Goal: Information Seeking & Learning: Compare options

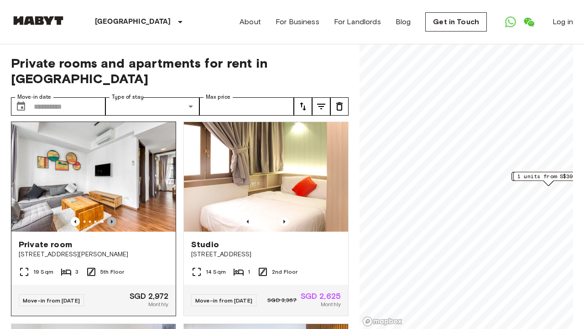
click at [111, 223] on icon "Previous image" at bounding box center [112, 222] width 2 height 4
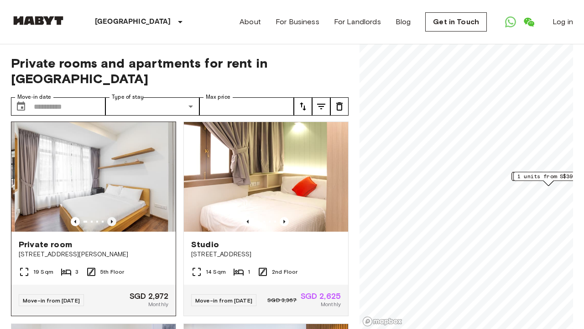
click at [111, 223] on icon "Previous image" at bounding box center [112, 222] width 2 height 4
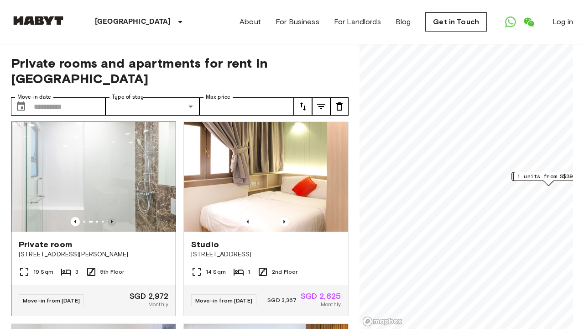
click at [111, 223] on icon "Previous image" at bounding box center [112, 222] width 2 height 4
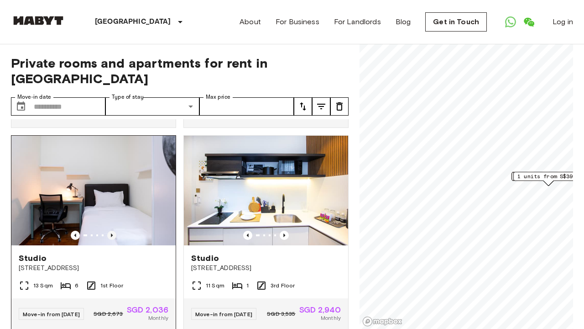
scroll to position [405, 0]
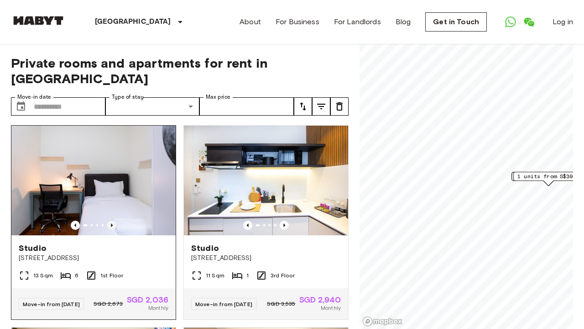
click at [111, 227] on icon "Previous image" at bounding box center [112, 225] width 2 height 4
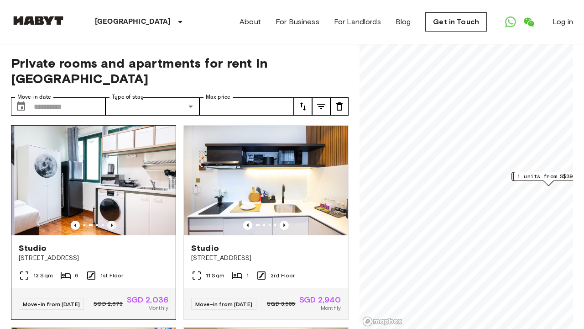
click at [111, 227] on icon "Previous image" at bounding box center [112, 225] width 2 height 4
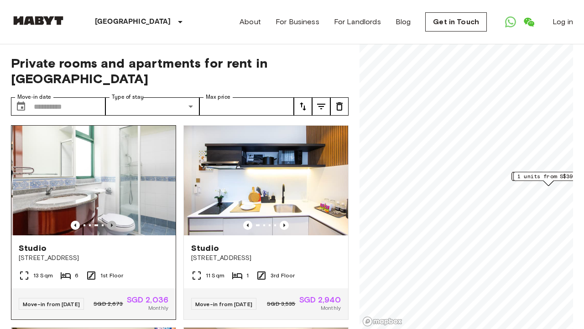
click at [111, 227] on icon "Previous image" at bounding box center [112, 225] width 2 height 4
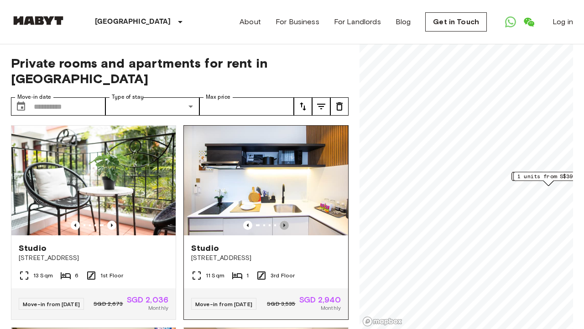
click at [283, 230] on icon "Previous image" at bounding box center [284, 224] width 9 height 9
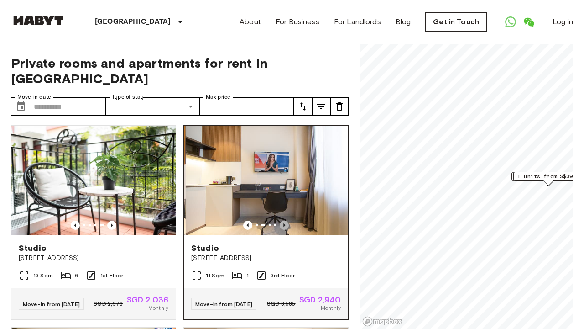
click at [283, 230] on icon "Previous image" at bounding box center [284, 224] width 9 height 9
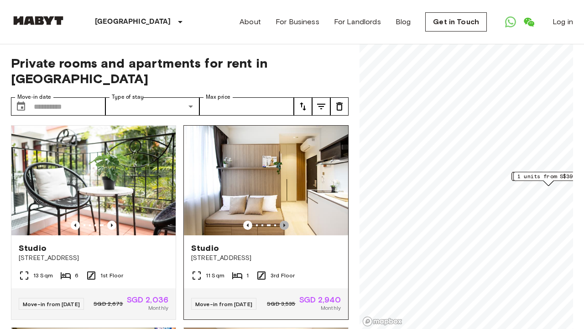
click at [283, 230] on icon "Previous image" at bounding box center [284, 224] width 9 height 9
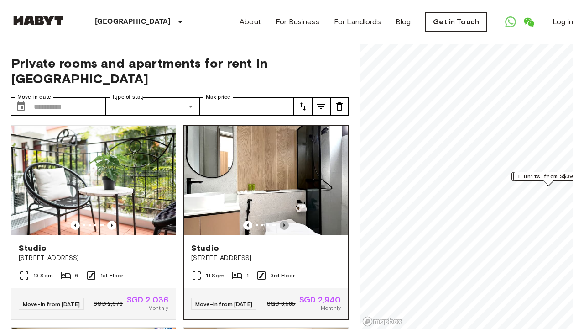
click at [283, 230] on icon "Previous image" at bounding box center [284, 224] width 9 height 9
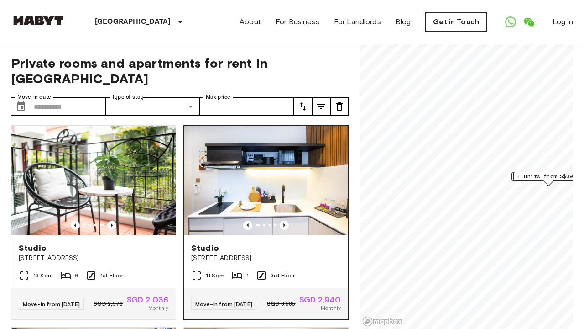
click at [258, 207] on img at bounding box center [266, 181] width 164 height 110
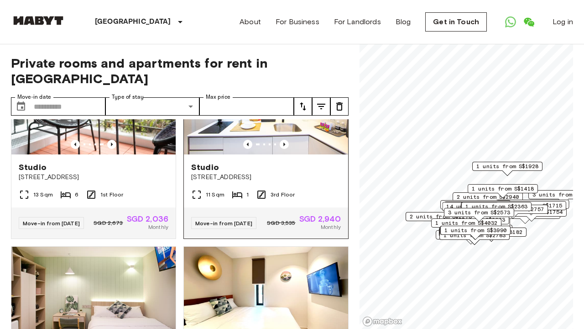
scroll to position [609, 0]
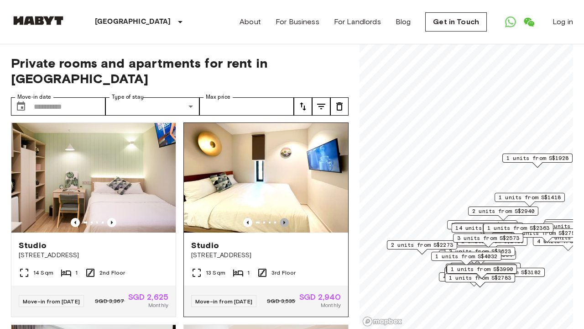
click at [284, 227] on icon "Previous image" at bounding box center [284, 222] width 9 height 9
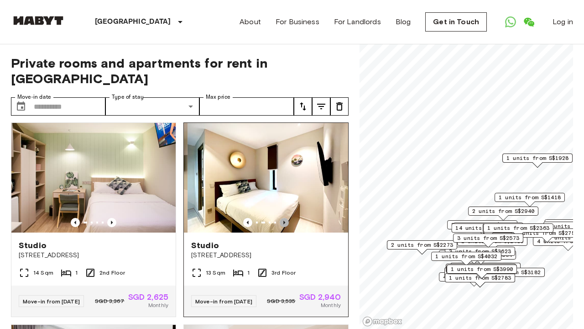
click at [284, 227] on icon "Previous image" at bounding box center [284, 222] width 9 height 9
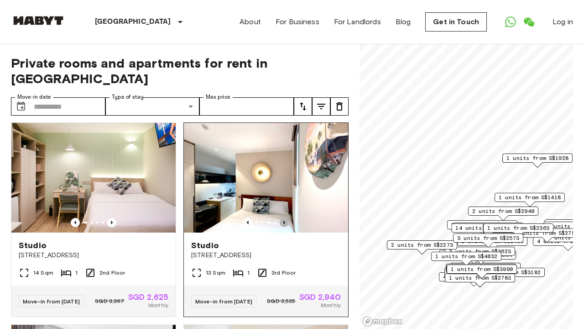
click at [284, 227] on icon "Previous image" at bounding box center [284, 222] width 9 height 9
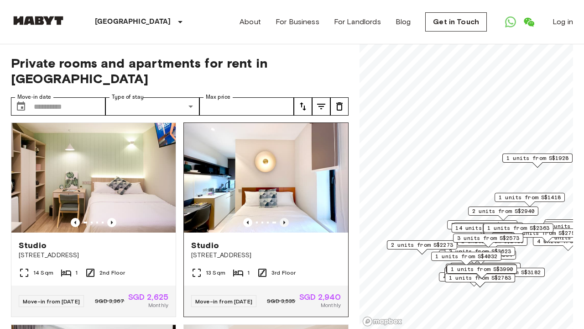
click at [284, 224] on icon "Previous image" at bounding box center [284, 222] width 2 height 4
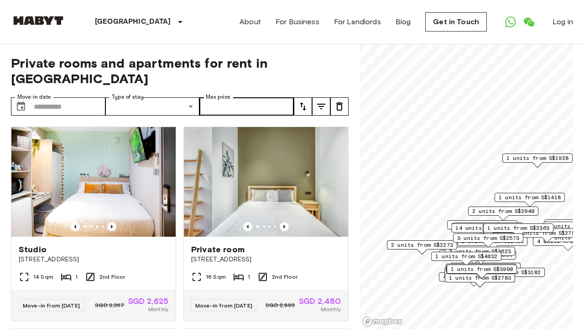
scroll to position [0, 0]
click at [278, 101] on input "Max price" at bounding box center [246, 106] width 94 height 18
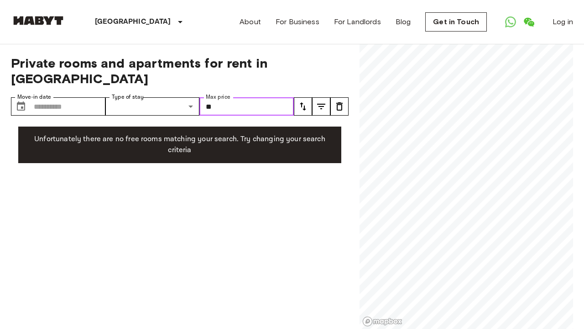
type input "*"
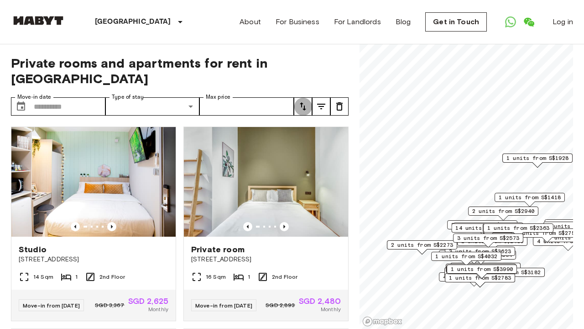
click at [301, 106] on icon "tune" at bounding box center [303, 106] width 11 height 11
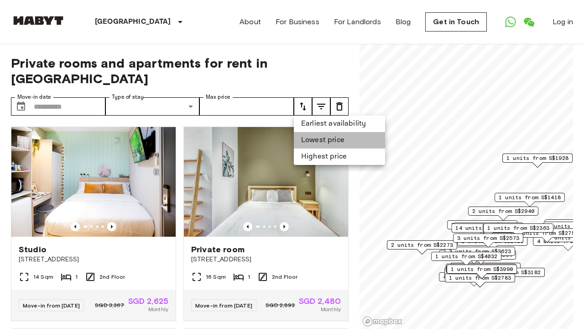
click at [325, 138] on li "Lowest price" at bounding box center [339, 140] width 91 height 16
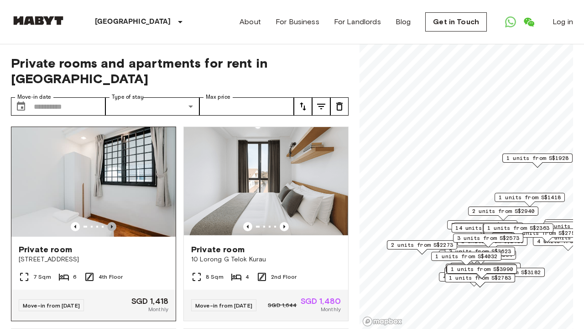
click at [113, 225] on icon "Previous image" at bounding box center [111, 226] width 9 height 9
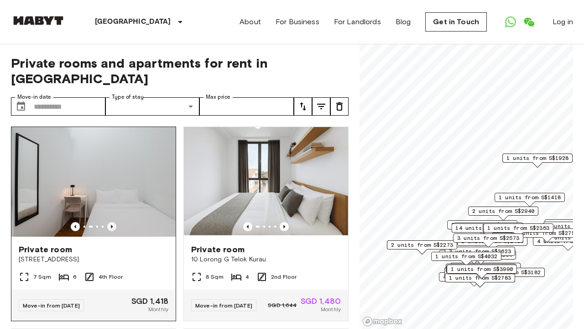
click at [113, 225] on icon "Previous image" at bounding box center [111, 226] width 9 height 9
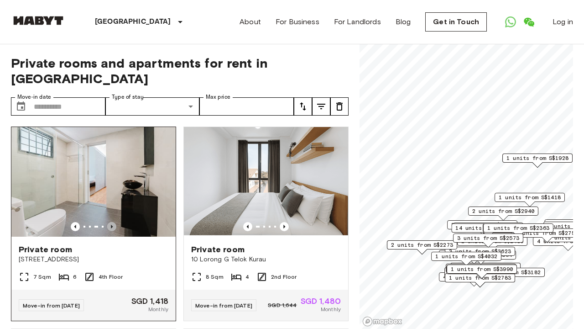
click at [112, 225] on icon "Previous image" at bounding box center [111, 226] width 9 height 9
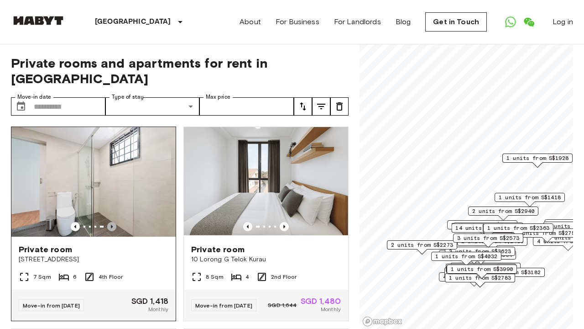
click at [112, 225] on icon "Previous image" at bounding box center [111, 226] width 9 height 9
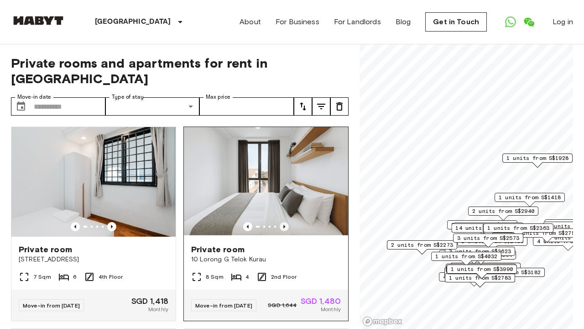
click at [283, 226] on icon "Previous image" at bounding box center [284, 226] width 9 height 9
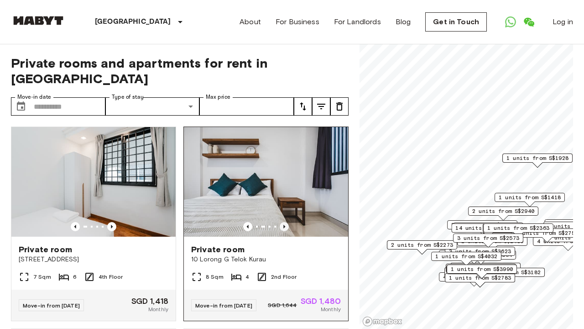
click at [283, 226] on icon "Previous image" at bounding box center [284, 226] width 9 height 9
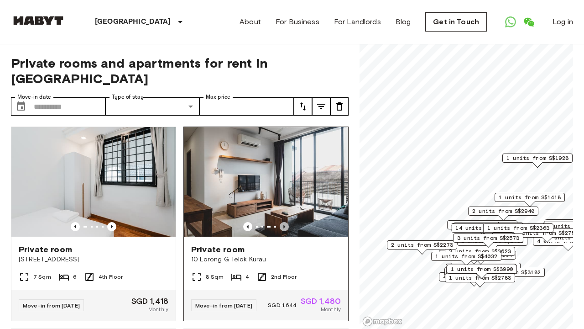
click at [283, 226] on icon "Previous image" at bounding box center [284, 226] width 9 height 9
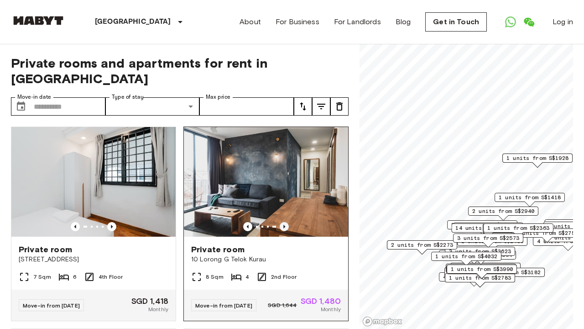
click at [283, 226] on icon "Previous image" at bounding box center [284, 226] width 9 height 9
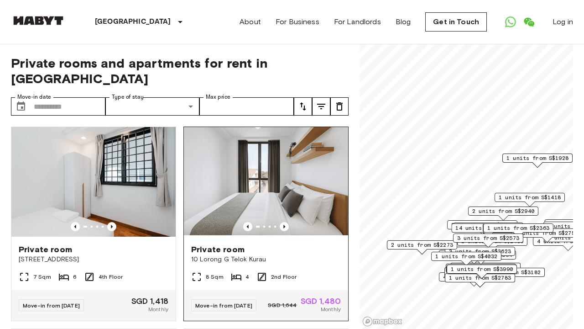
click at [279, 161] on img at bounding box center [266, 182] width 164 height 110
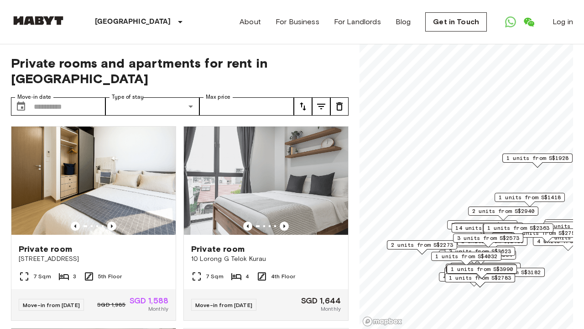
scroll to position [206, 0]
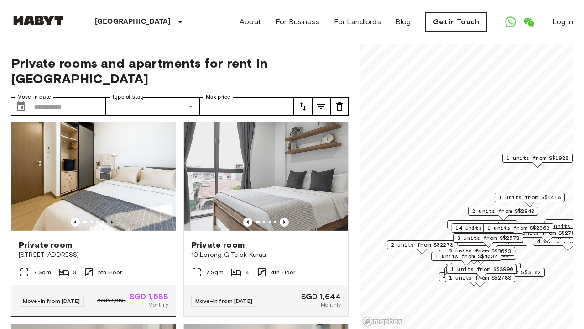
click at [110, 226] on icon "Previous image" at bounding box center [111, 221] width 9 height 9
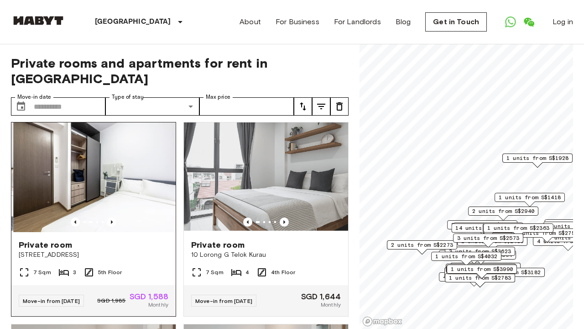
click at [120, 187] on img at bounding box center [95, 177] width 164 height 110
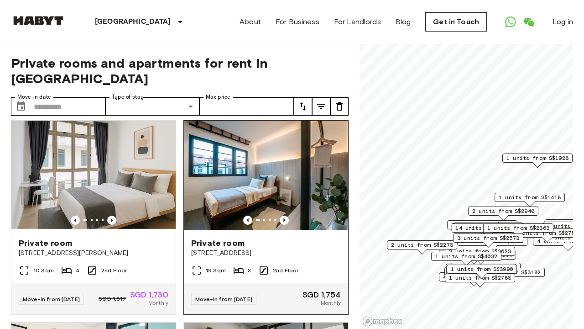
scroll to position [1822, 0]
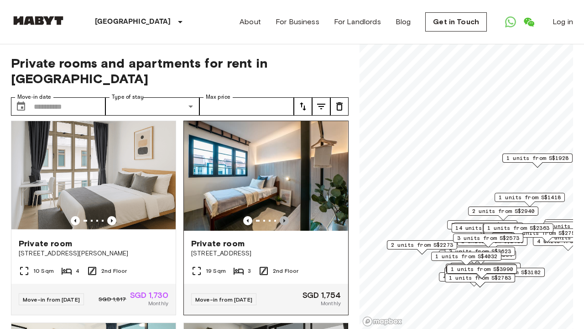
click at [285, 225] on icon "Previous image" at bounding box center [284, 220] width 9 height 9
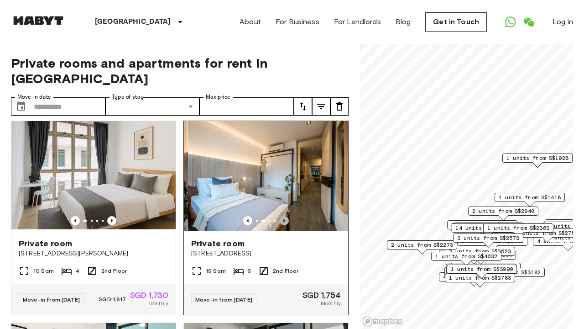
click at [285, 222] on icon "Previous image" at bounding box center [284, 221] width 2 height 4
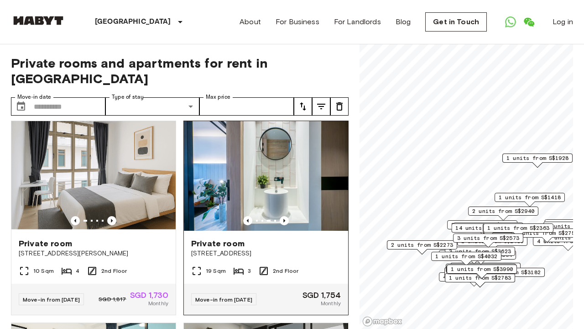
click at [283, 192] on img at bounding box center [266, 176] width 164 height 110
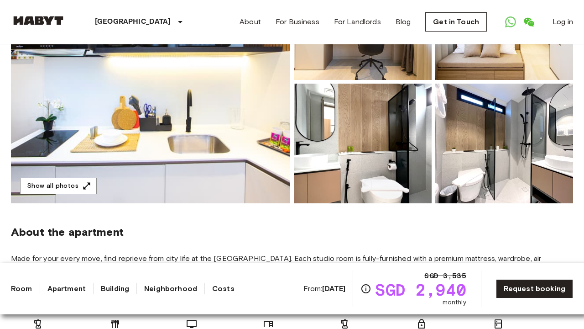
scroll to position [180, 0]
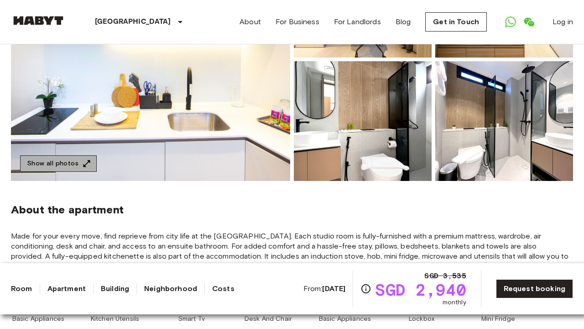
click at [71, 166] on button "Show all photos" at bounding box center [58, 163] width 77 height 17
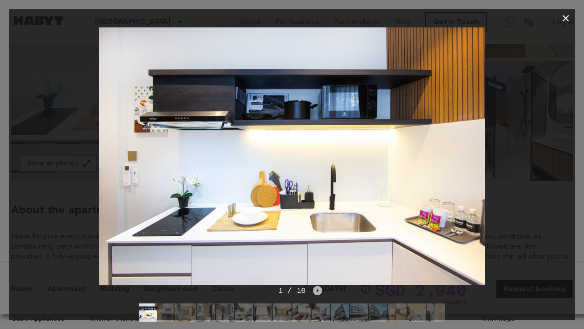
click at [319, 288] on icon "Next image" at bounding box center [317, 290] width 9 height 9
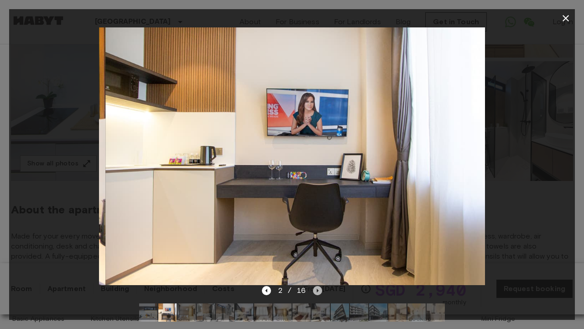
click at [320, 288] on icon "Next image" at bounding box center [317, 290] width 9 height 9
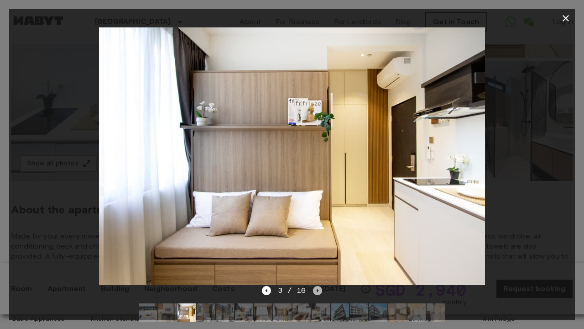
click at [320, 288] on icon "Next image" at bounding box center [317, 290] width 9 height 9
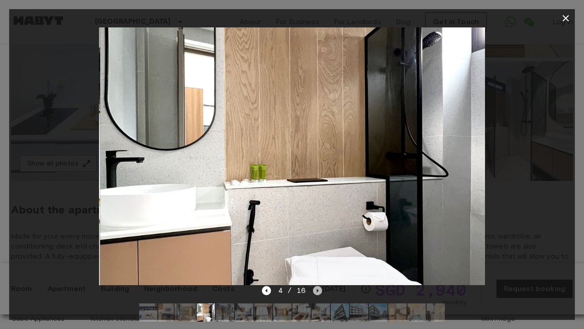
click at [319, 289] on icon "Next image" at bounding box center [317, 290] width 9 height 9
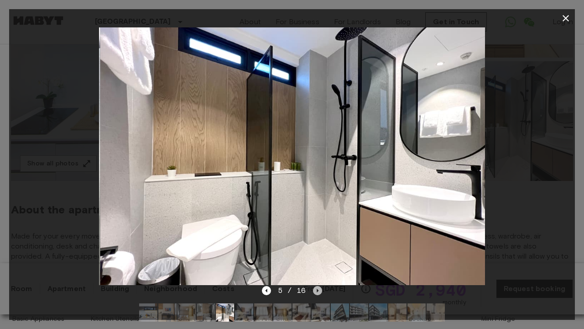
click at [320, 289] on icon "Next image" at bounding box center [317, 290] width 9 height 9
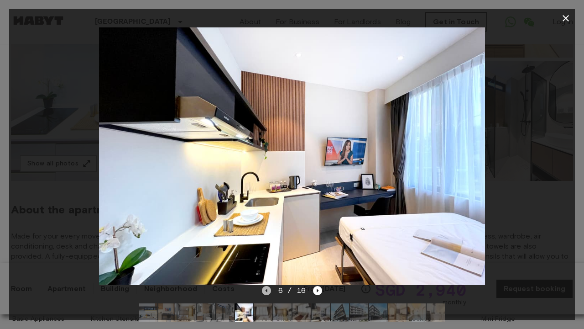
click at [267, 288] on icon "Previous image" at bounding box center [266, 290] width 9 height 9
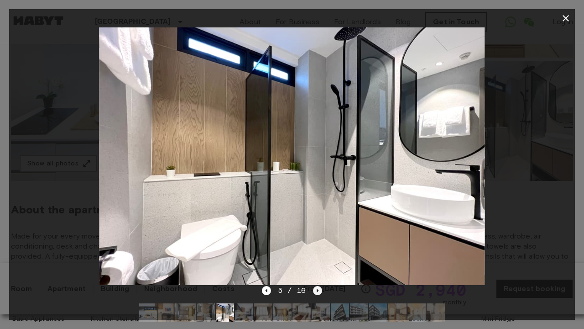
click at [316, 293] on icon "Next image" at bounding box center [317, 290] width 9 height 9
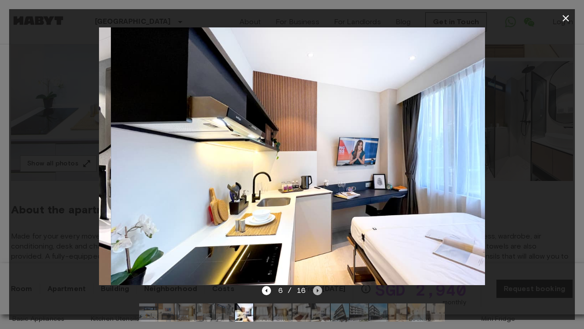
click at [316, 293] on icon "Next image" at bounding box center [317, 290] width 9 height 9
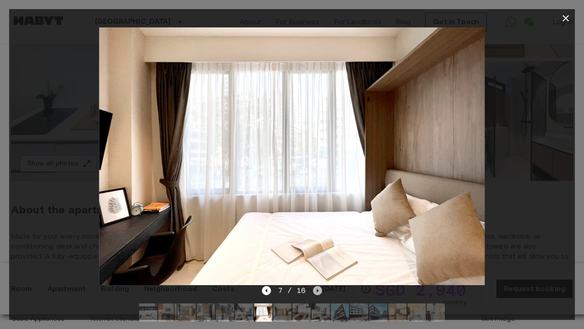
click at [316, 293] on icon "Next image" at bounding box center [317, 290] width 9 height 9
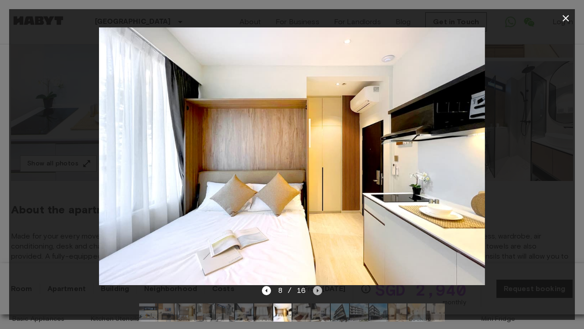
click at [316, 293] on icon "Next image" at bounding box center [317, 290] width 9 height 9
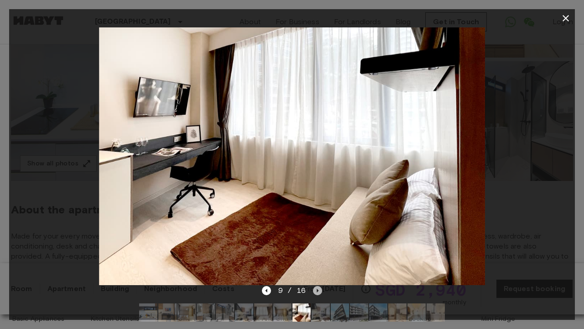
click at [316, 293] on icon "Next image" at bounding box center [317, 290] width 9 height 9
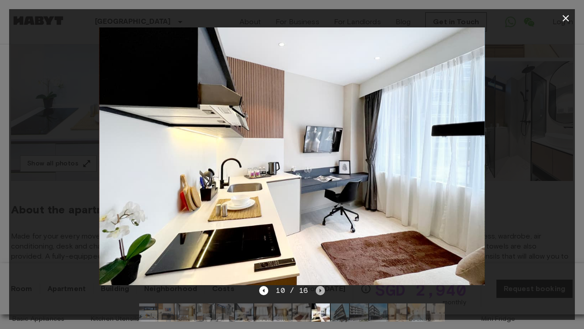
click at [316, 293] on icon "Next image" at bounding box center [320, 290] width 9 height 9
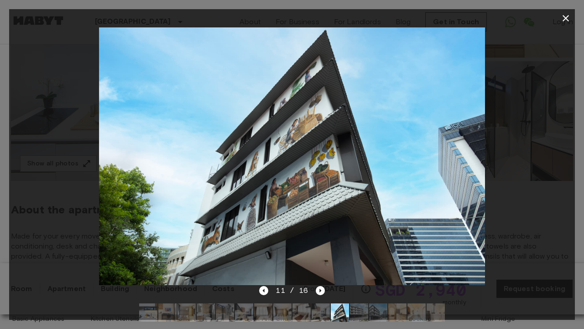
click at [513, 128] on div at bounding box center [292, 155] width 566 height 257
click at [566, 19] on icon "button" at bounding box center [566, 18] width 11 height 11
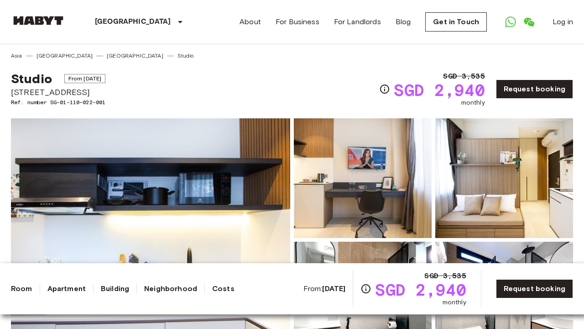
scroll to position [0, 0]
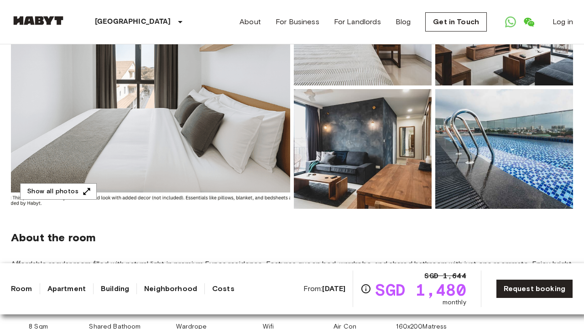
scroll to position [153, 0]
click at [82, 190] on icon "button" at bounding box center [86, 190] width 9 height 9
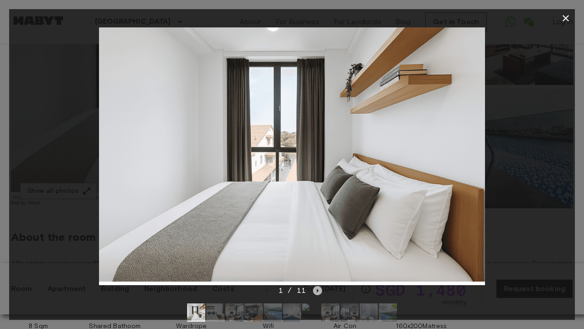
click at [317, 291] on icon "Next image" at bounding box center [318, 290] width 2 height 4
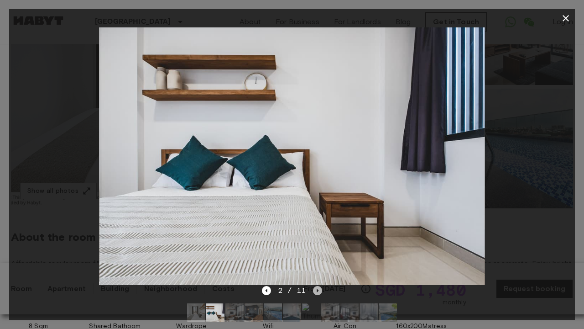
click at [317, 291] on icon "Next image" at bounding box center [318, 290] width 2 height 4
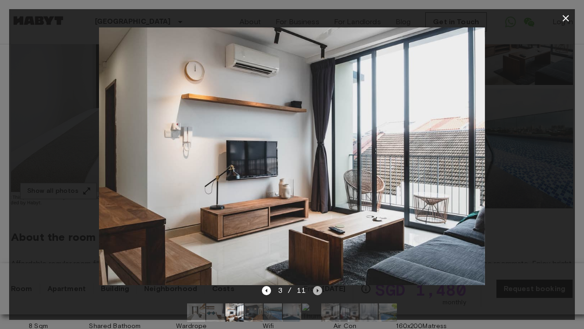
click at [316, 288] on icon "Next image" at bounding box center [317, 290] width 9 height 9
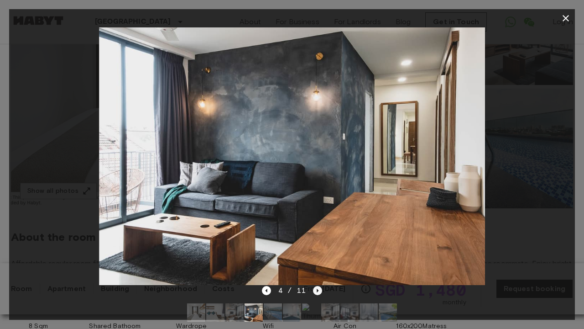
click at [316, 288] on icon "Next image" at bounding box center [317, 290] width 9 height 9
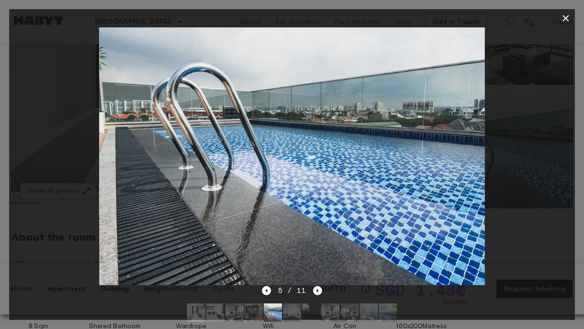
click at [316, 288] on icon "Next image" at bounding box center [317, 290] width 9 height 9
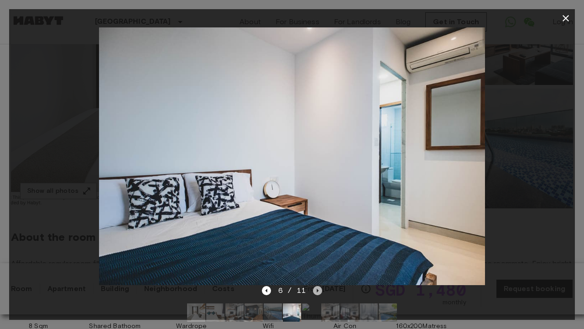
click at [315, 286] on icon "Next image" at bounding box center [317, 290] width 9 height 9
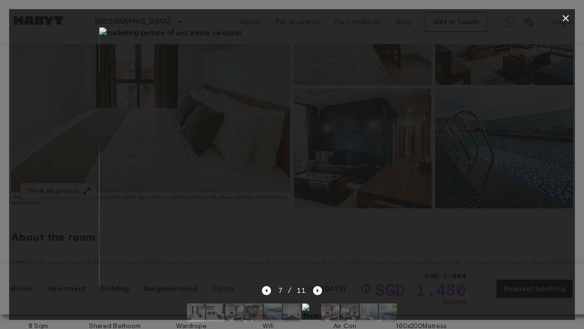
click at [315, 286] on icon "Next image" at bounding box center [317, 290] width 9 height 9
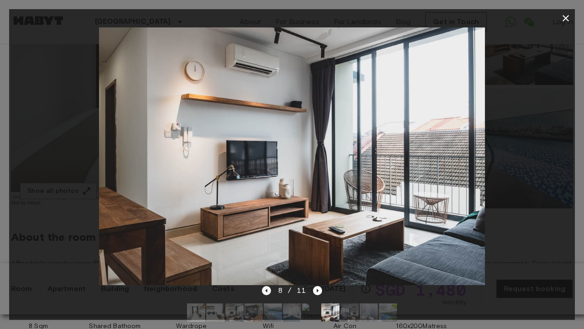
click at [265, 290] on icon "Previous image" at bounding box center [266, 290] width 9 height 9
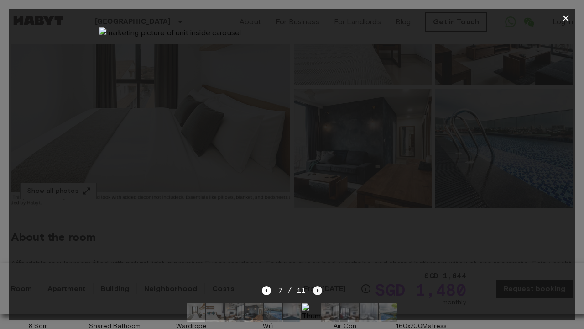
click at [314, 293] on icon "Next image" at bounding box center [317, 290] width 9 height 9
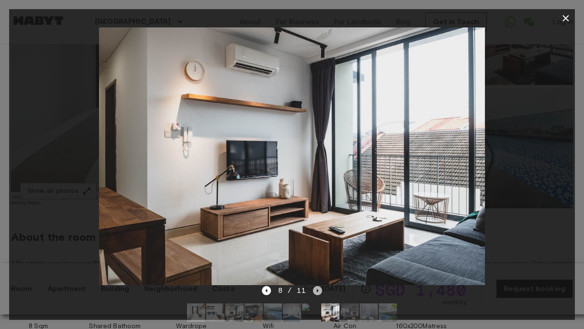
click at [315, 293] on icon "Next image" at bounding box center [317, 290] width 9 height 9
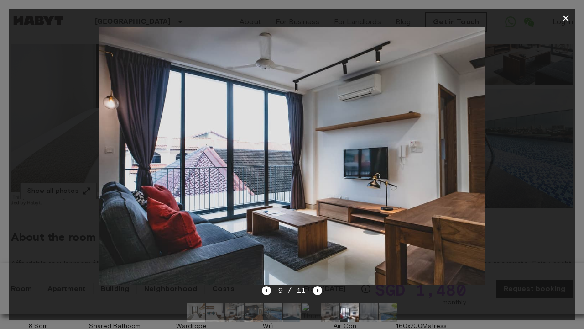
click at [565, 20] on icon "button" at bounding box center [566, 18] width 6 height 6
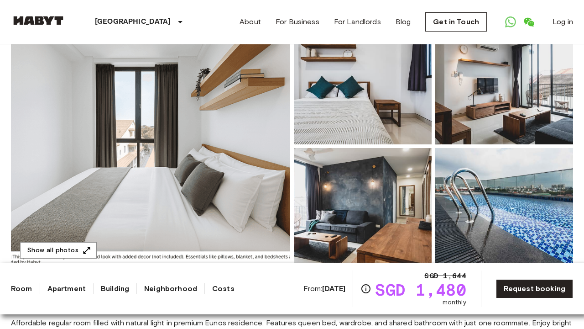
scroll to position [119, 0]
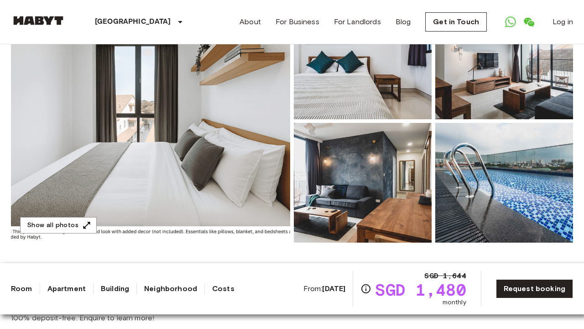
click at [408, 189] on img at bounding box center [363, 183] width 138 height 120
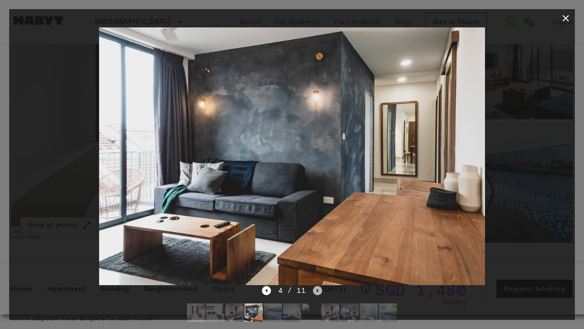
click at [318, 291] on icon "Next image" at bounding box center [317, 290] width 9 height 9
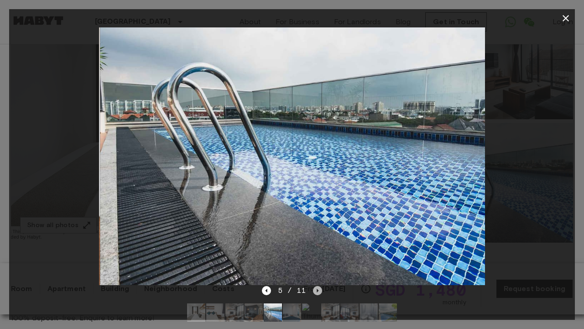
click at [318, 291] on icon "Next image" at bounding box center [317, 290] width 9 height 9
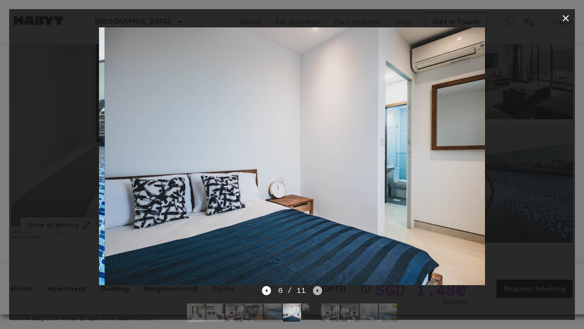
click at [318, 291] on icon "Next image" at bounding box center [317, 290] width 9 height 9
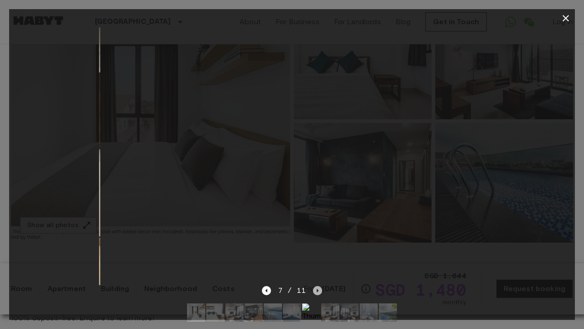
click at [318, 291] on icon "Next image" at bounding box center [317, 290] width 9 height 9
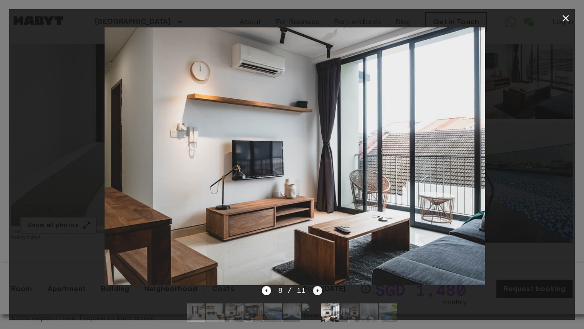
click at [318, 291] on icon "Next image" at bounding box center [317, 290] width 9 height 9
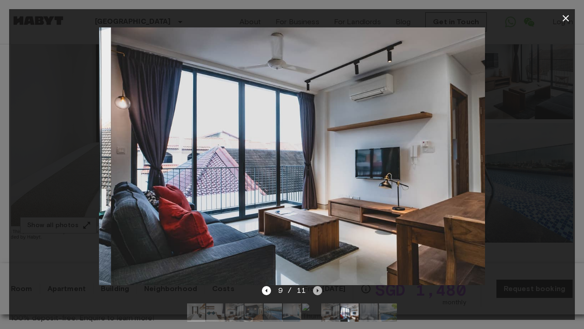
click at [318, 291] on icon "Next image" at bounding box center [317, 290] width 9 height 9
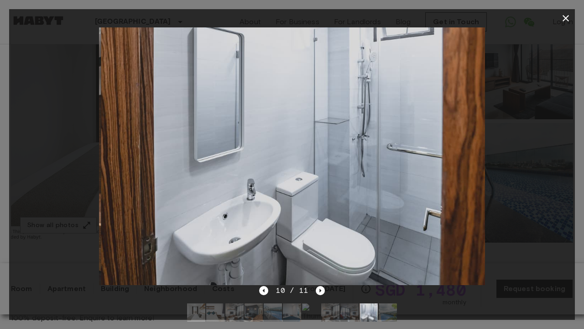
click at [262, 296] on div at bounding box center [292, 312] width 225 height 33
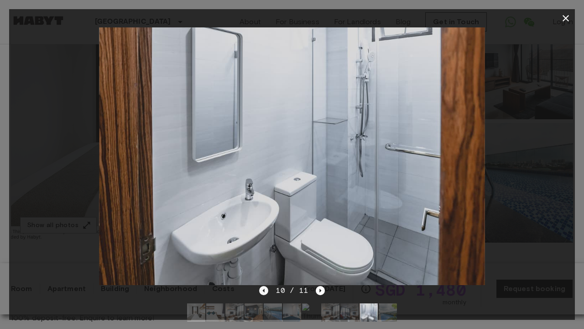
click at [262, 286] on icon "Previous image" at bounding box center [263, 290] width 9 height 9
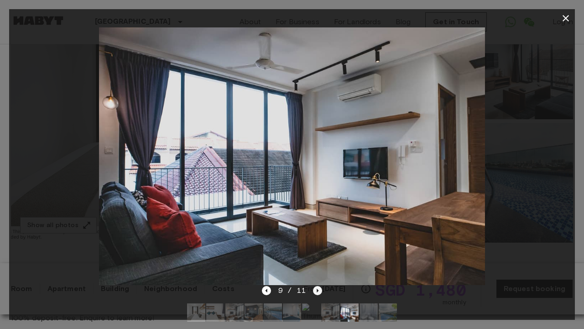
click at [317, 287] on icon "Next image" at bounding box center [317, 290] width 9 height 9
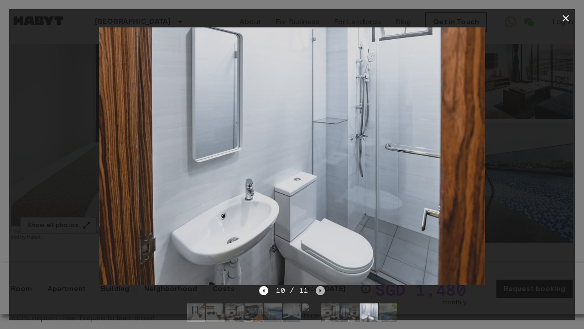
click at [317, 287] on icon "Next image" at bounding box center [320, 290] width 9 height 9
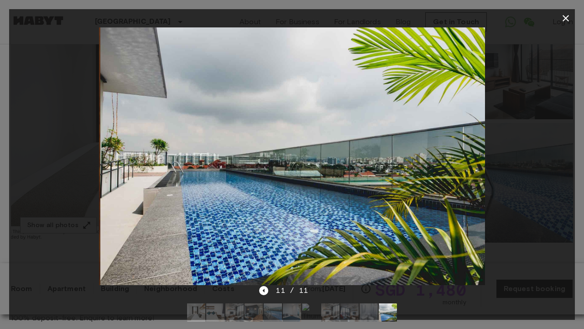
click at [491, 299] on div "11 / 11" at bounding box center [292, 307] width 566 height 44
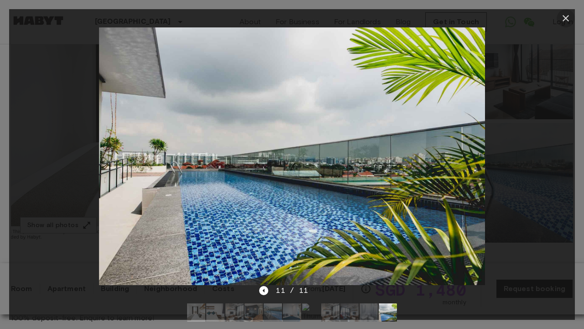
click at [567, 21] on icon "button" at bounding box center [566, 18] width 11 height 11
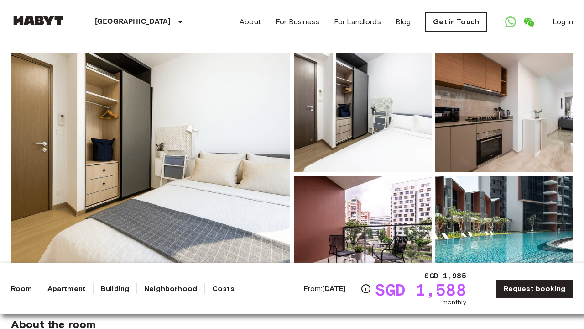
scroll to position [219, 0]
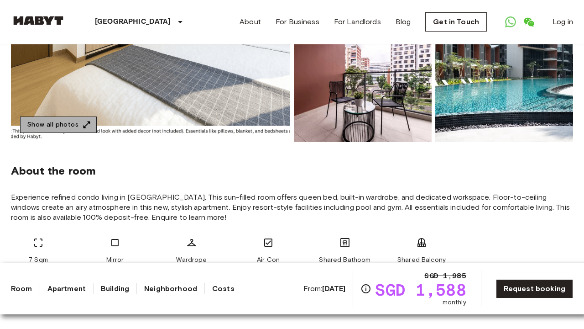
click at [75, 125] on button "Show all photos" at bounding box center [58, 124] width 77 height 17
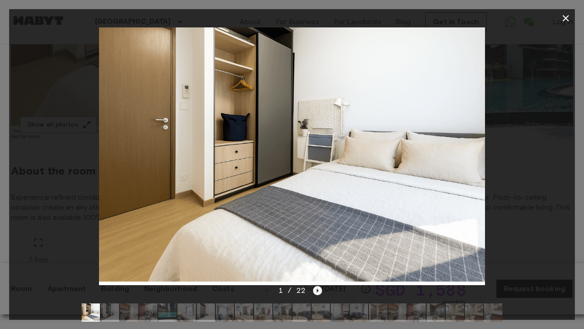
click at [316, 288] on icon "Next image" at bounding box center [317, 290] width 9 height 9
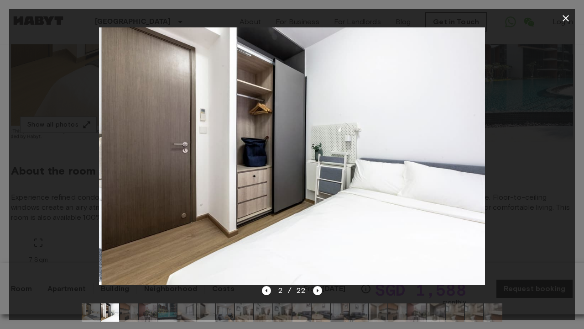
click at [319, 285] on div "2 / 22" at bounding box center [292, 290] width 61 height 11
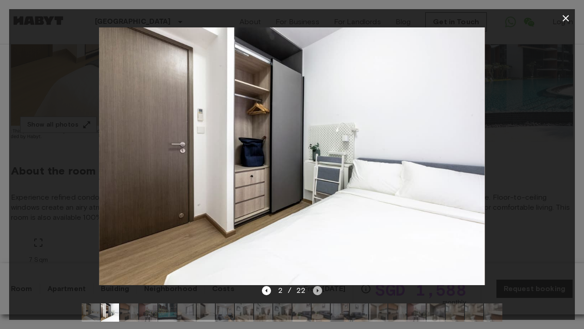
click at [320, 290] on icon "Next image" at bounding box center [317, 290] width 9 height 9
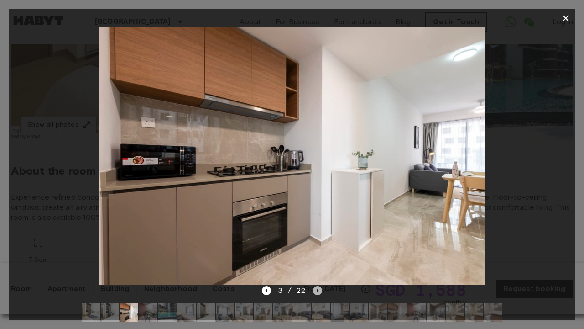
click at [319, 290] on icon "Next image" at bounding box center [317, 290] width 9 height 9
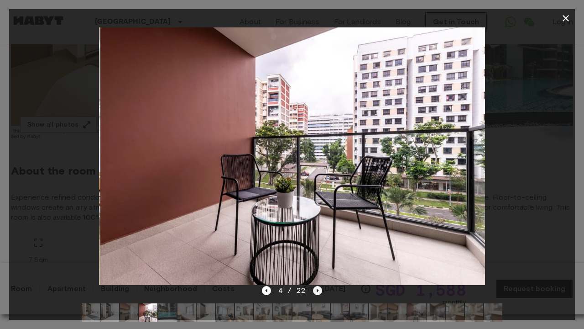
click at [319, 290] on icon "Next image" at bounding box center [317, 290] width 9 height 9
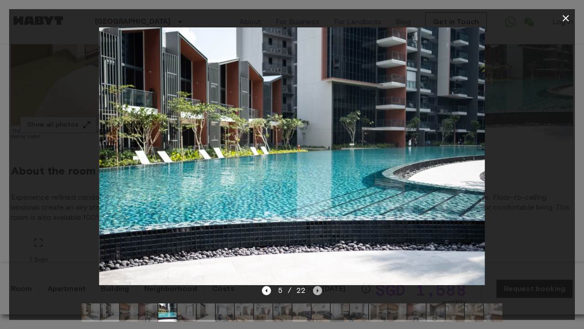
click at [319, 290] on icon "Next image" at bounding box center [317, 290] width 9 height 9
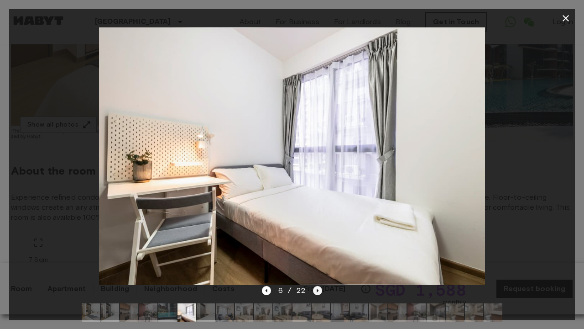
click at [319, 289] on icon "Next image" at bounding box center [317, 290] width 9 height 9
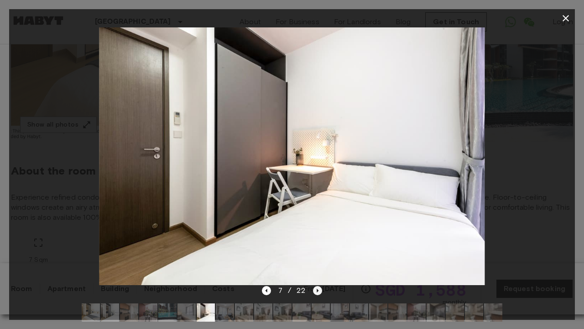
click at [318, 291] on icon "Next image" at bounding box center [318, 290] width 2 height 4
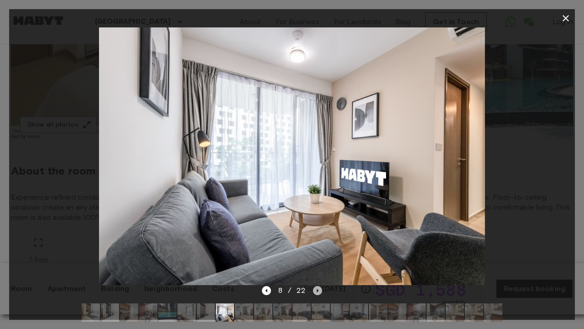
click at [319, 290] on icon "Next image" at bounding box center [317, 290] width 9 height 9
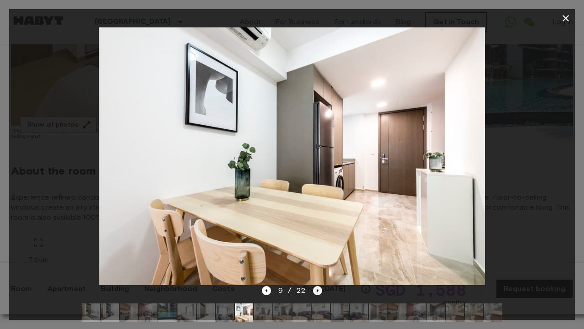
click at [319, 290] on icon "Next image" at bounding box center [317, 290] width 9 height 9
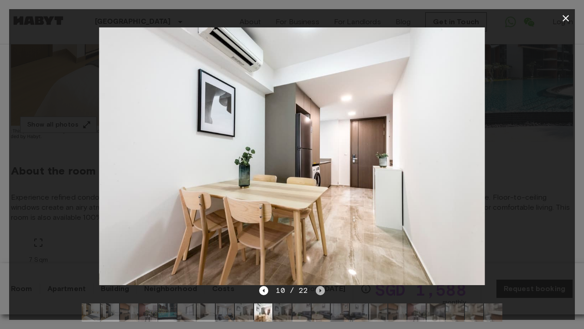
click at [319, 290] on icon "Next image" at bounding box center [320, 290] width 9 height 9
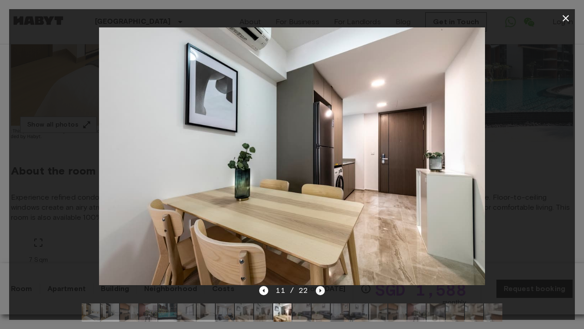
click at [319, 290] on icon "Next image" at bounding box center [320, 290] width 9 height 9
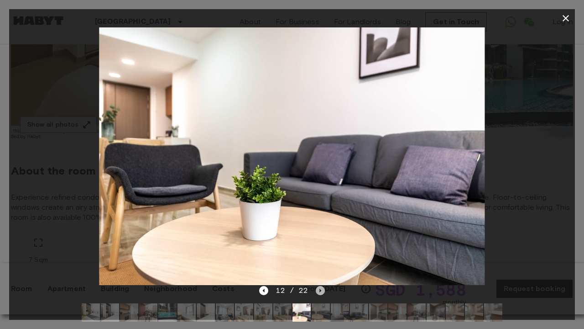
click at [319, 288] on icon "Next image" at bounding box center [320, 290] width 9 height 9
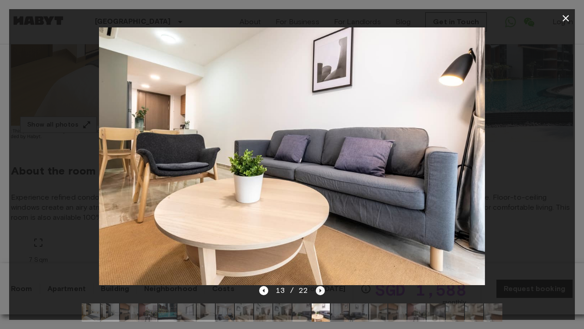
click at [319, 288] on icon "Next image" at bounding box center [320, 290] width 9 height 9
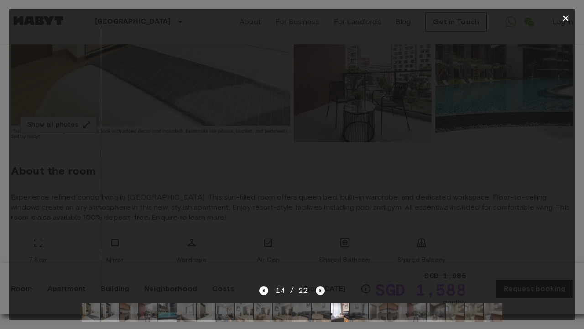
click at [319, 288] on icon "Next image" at bounding box center [320, 290] width 9 height 9
click at [317, 288] on icon "Next image" at bounding box center [320, 290] width 9 height 9
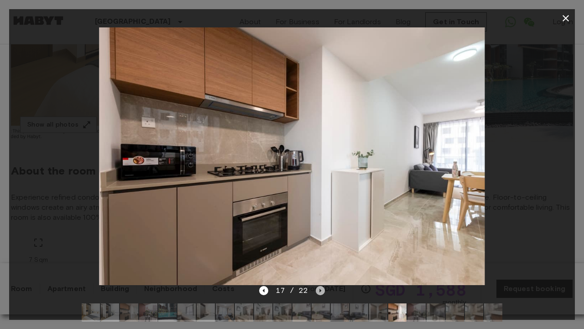
click at [316, 288] on icon "Next image" at bounding box center [320, 290] width 9 height 9
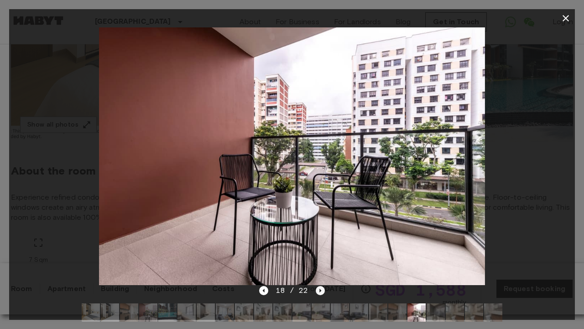
click at [317, 288] on icon "Next image" at bounding box center [320, 290] width 9 height 9
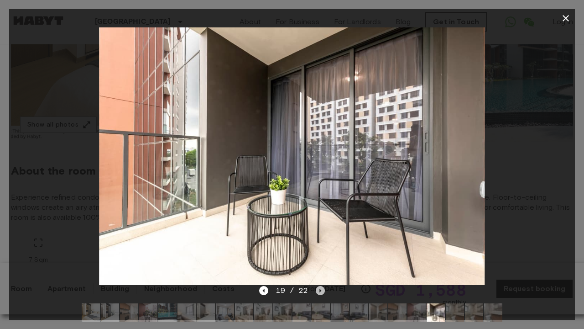
drag, startPoint x: 317, startPoint y: 288, endPoint x: 317, endPoint y: 256, distance: 32.0
click at [317, 288] on icon "Next image" at bounding box center [320, 290] width 9 height 9
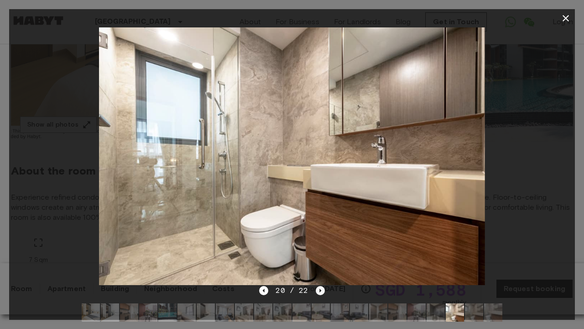
click at [316, 289] on icon "Next image" at bounding box center [320, 290] width 9 height 9
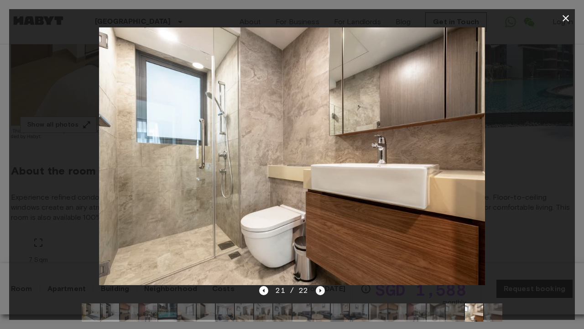
click at [316, 289] on icon "Next image" at bounding box center [320, 290] width 9 height 9
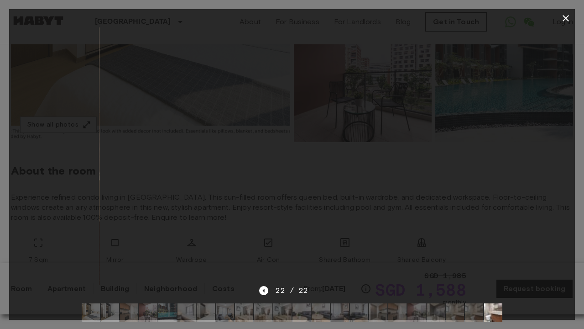
click at [561, 123] on div at bounding box center [292, 155] width 566 height 257
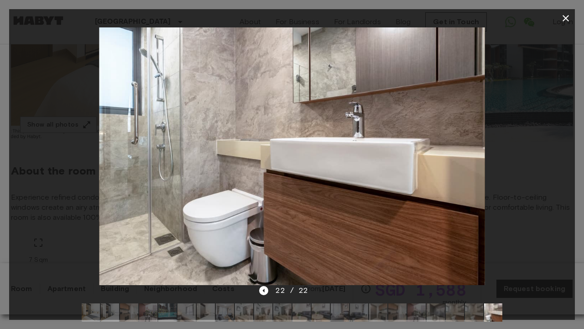
click at [568, 16] on icon "button" at bounding box center [566, 18] width 11 height 11
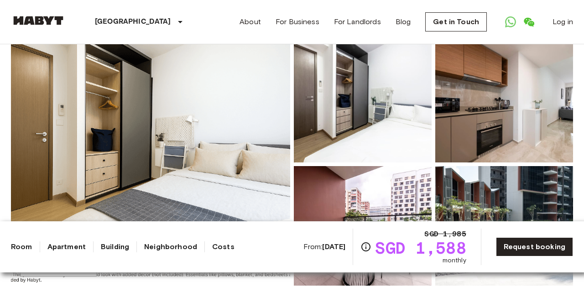
scroll to position [71, 0]
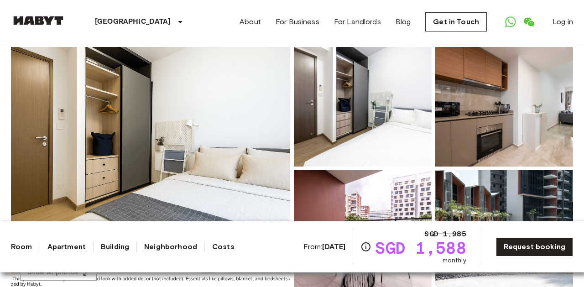
click at [187, 141] on img at bounding box center [150, 168] width 279 height 243
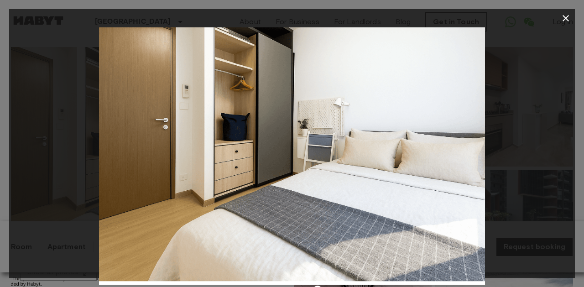
click at [468, 162] on img at bounding box center [292, 155] width 386 height 257
click at [517, 153] on div at bounding box center [292, 155] width 566 height 257
click at [567, 21] on icon "button" at bounding box center [566, 18] width 11 height 11
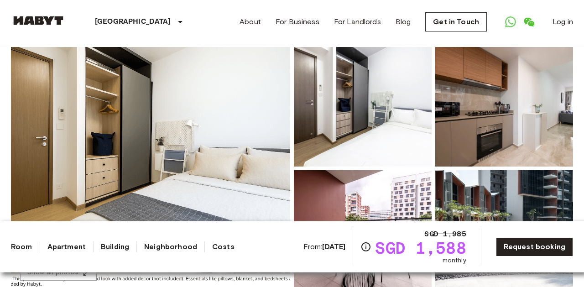
click at [101, 168] on img at bounding box center [150, 168] width 279 height 243
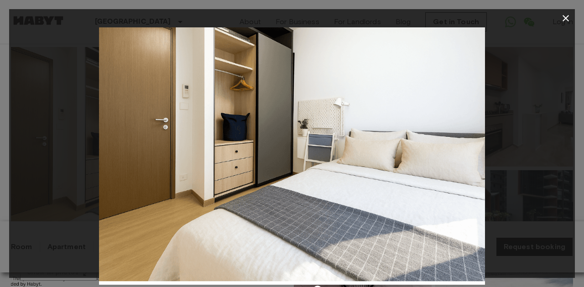
click at [509, 146] on div at bounding box center [292, 155] width 566 height 257
click at [566, 18] on icon "button" at bounding box center [566, 18] width 6 height 6
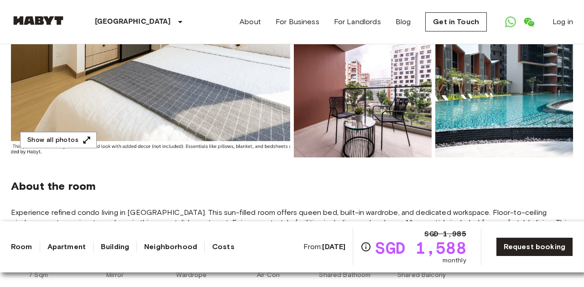
scroll to position [205, 0]
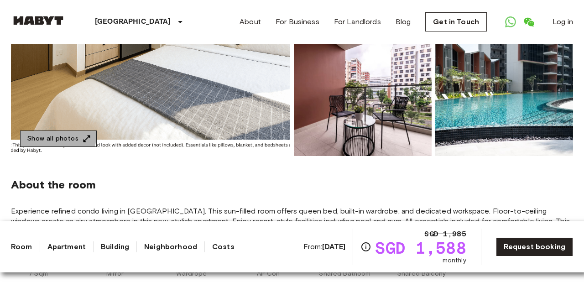
click at [58, 136] on button "Show all photos" at bounding box center [58, 139] width 77 height 17
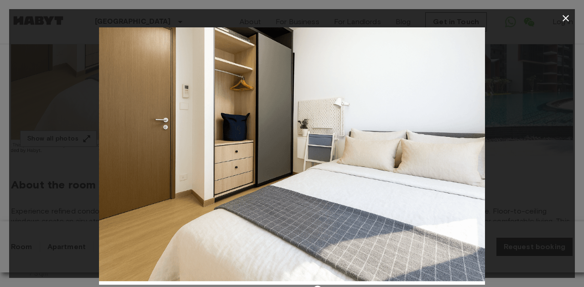
click at [507, 153] on div at bounding box center [292, 155] width 566 height 257
click at [568, 20] on icon "button" at bounding box center [566, 18] width 6 height 6
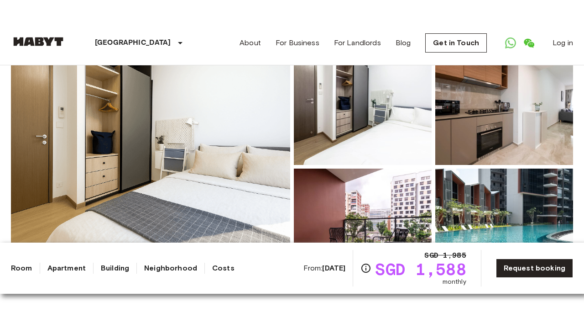
scroll to position [93, 0]
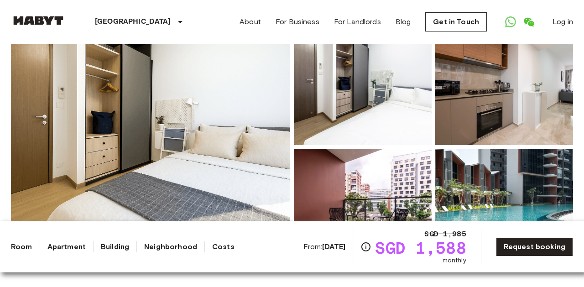
click at [358, 83] on img at bounding box center [363, 86] width 138 height 120
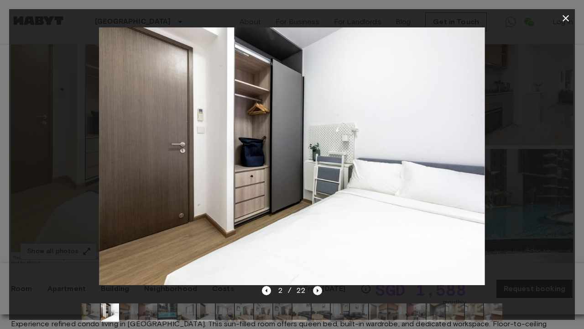
click at [316, 292] on icon "Next image" at bounding box center [317, 290] width 9 height 9
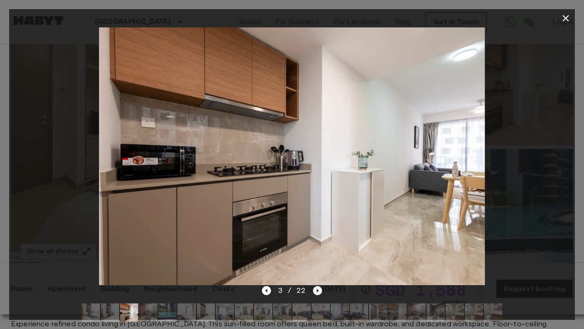
click at [316, 292] on icon "Next image" at bounding box center [317, 290] width 9 height 9
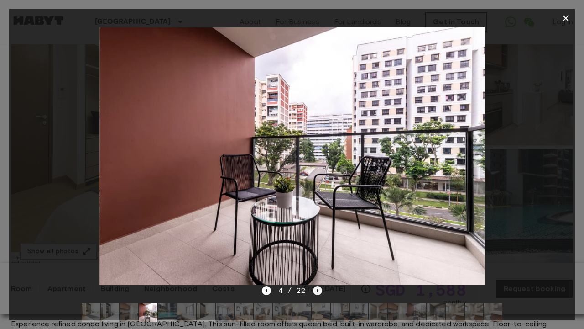
click at [316, 292] on icon "Next image" at bounding box center [317, 290] width 9 height 9
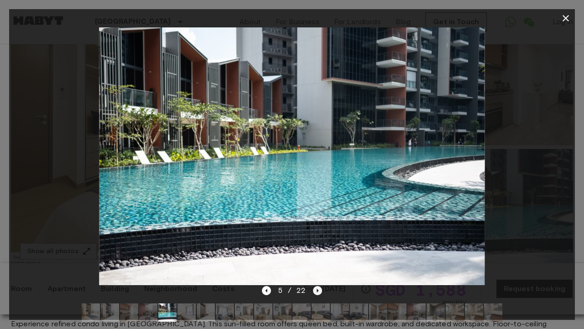
click at [316, 292] on icon "Next image" at bounding box center [317, 290] width 9 height 9
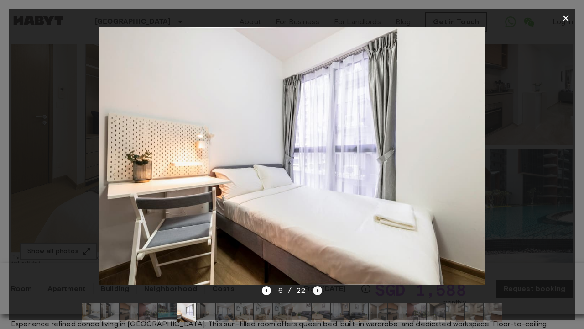
click at [316, 292] on icon "Next image" at bounding box center [317, 290] width 9 height 9
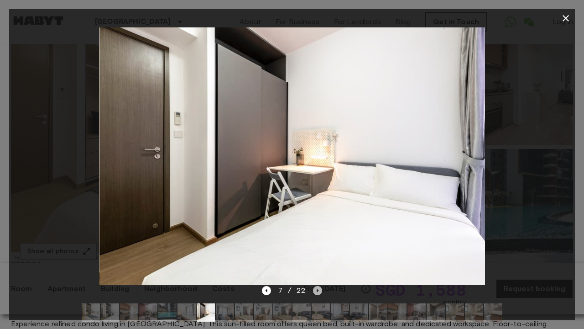
click at [316, 292] on icon "Next image" at bounding box center [317, 290] width 9 height 9
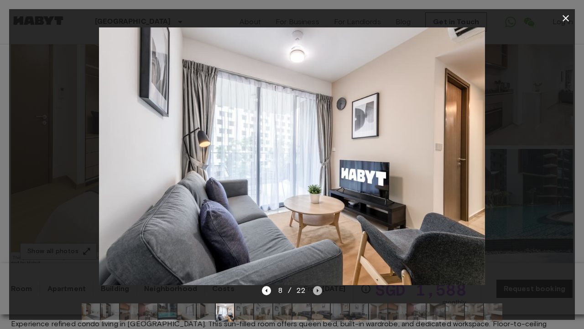
click at [316, 292] on icon "Next image" at bounding box center [317, 290] width 9 height 9
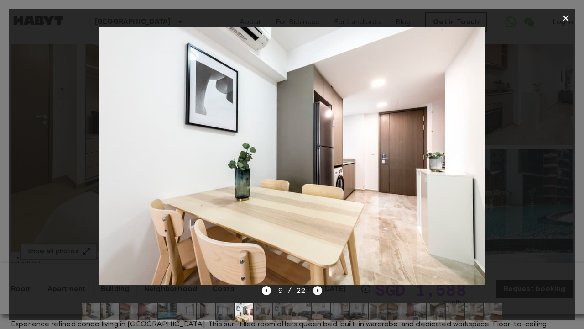
click at [319, 292] on icon "Next image" at bounding box center [317, 290] width 9 height 9
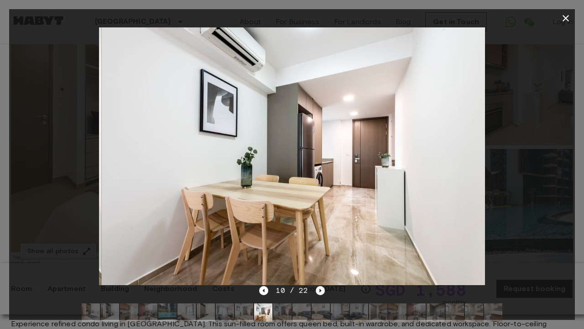
click at [319, 293] on icon "Next image" at bounding box center [320, 290] width 9 height 9
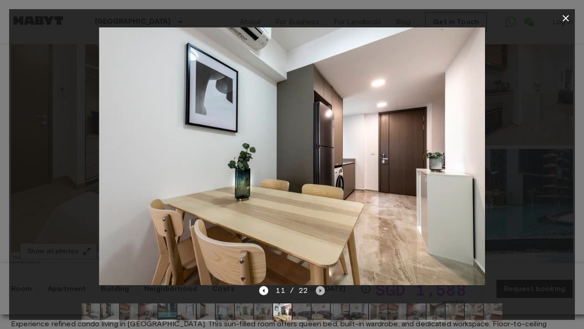
click at [319, 293] on icon "Next image" at bounding box center [320, 290] width 9 height 9
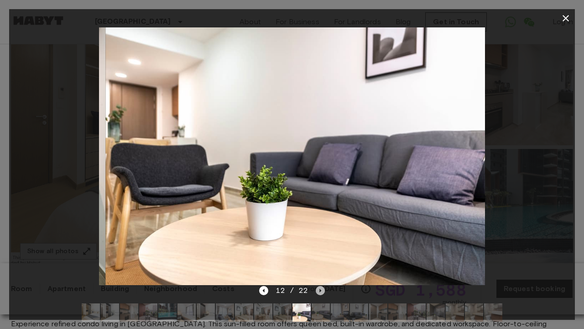
click at [319, 293] on icon "Next image" at bounding box center [320, 290] width 9 height 9
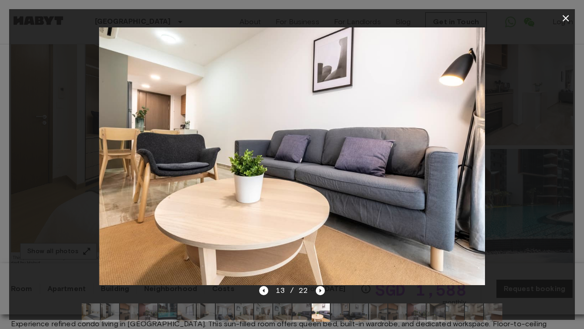
click at [510, 101] on div at bounding box center [292, 155] width 566 height 257
click at [571, 21] on icon "button" at bounding box center [566, 18] width 11 height 11
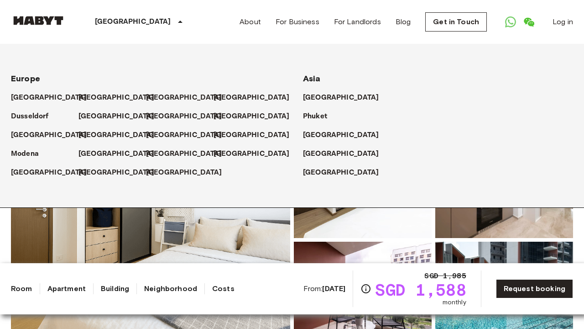
scroll to position [0, 0]
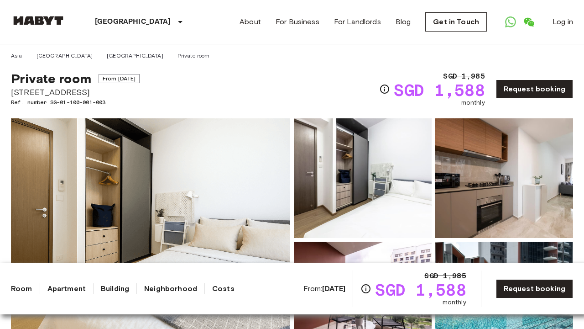
click at [107, 54] on link "[GEOGRAPHIC_DATA]" at bounding box center [135, 56] width 57 height 8
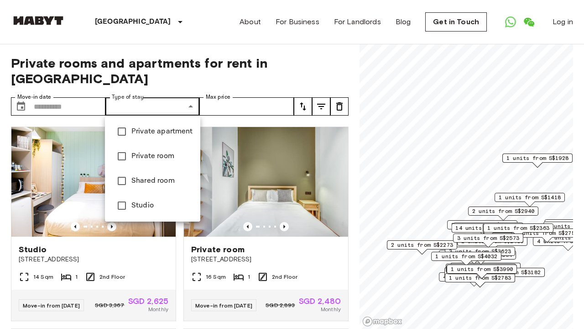
click at [294, 73] on div at bounding box center [292, 164] width 584 height 329
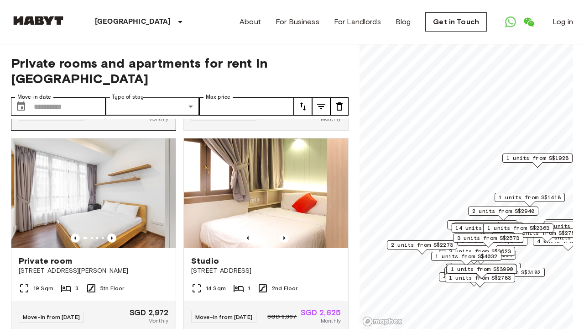
scroll to position [192, 0]
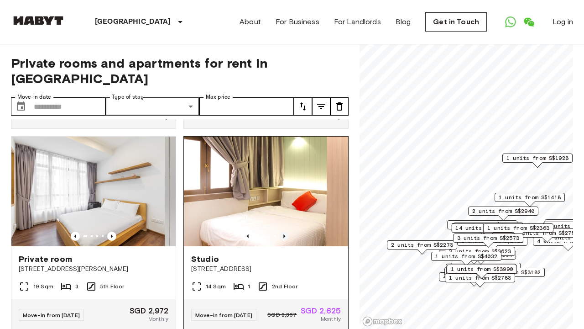
click at [281, 240] on icon "Previous image" at bounding box center [284, 235] width 9 height 9
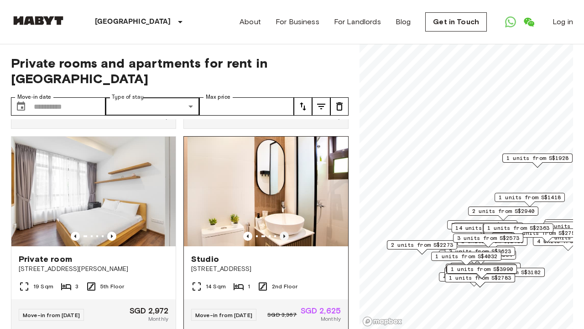
click at [281, 240] on icon "Previous image" at bounding box center [284, 235] width 9 height 9
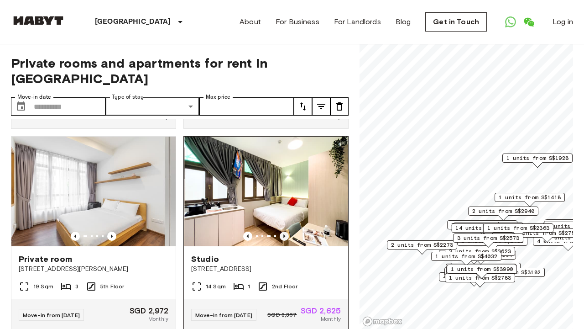
click at [281, 240] on icon "Previous image" at bounding box center [284, 235] width 9 height 9
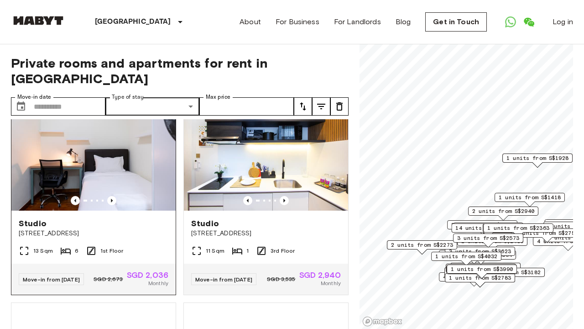
scroll to position [444, 0]
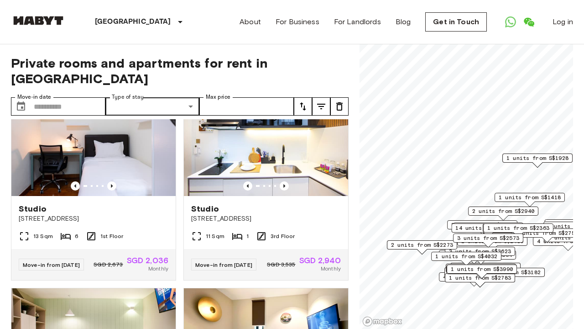
click at [308, 103] on icon "tune" at bounding box center [303, 106] width 11 height 11
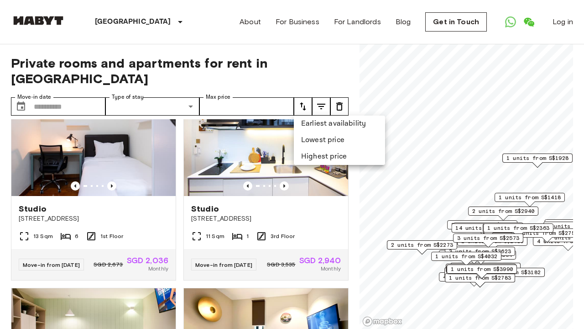
click at [319, 146] on li "Lowest price" at bounding box center [339, 140] width 91 height 16
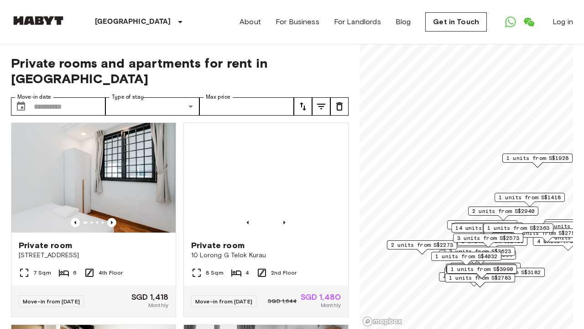
scroll to position [10, 0]
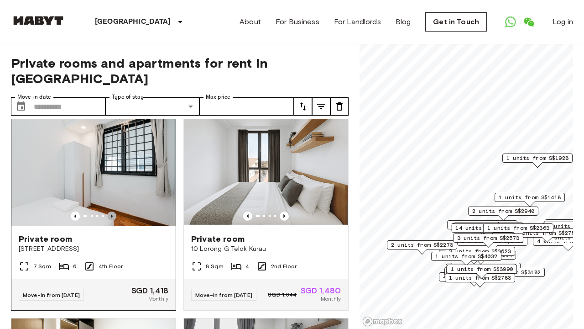
click at [111, 215] on icon "Previous image" at bounding box center [111, 215] width 9 height 9
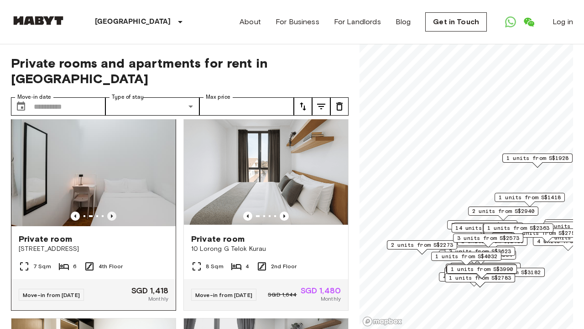
click at [113, 215] on icon "Previous image" at bounding box center [111, 215] width 9 height 9
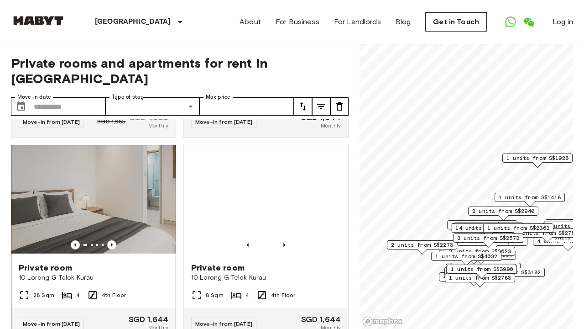
scroll to position [386, 0]
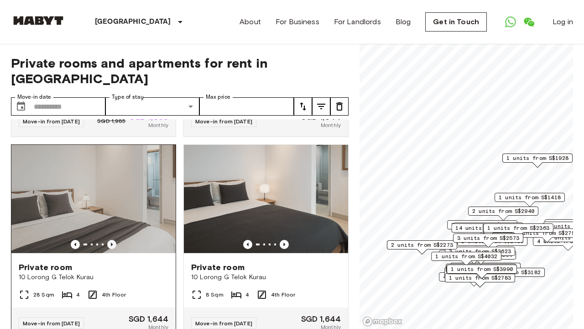
click at [112, 246] on icon "Previous image" at bounding box center [112, 244] width 2 height 4
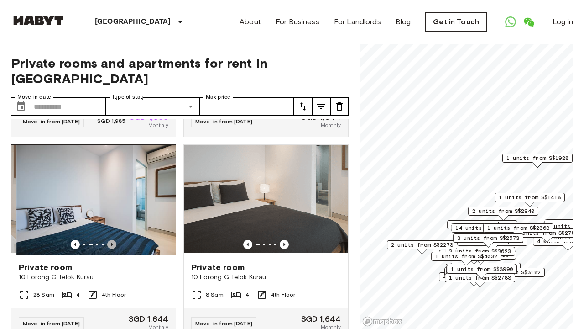
click at [112, 246] on icon "Previous image" at bounding box center [112, 244] width 2 height 4
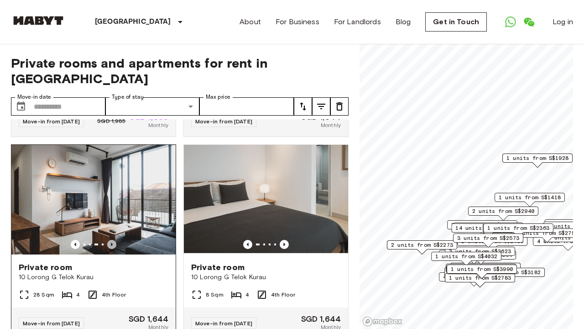
click at [112, 246] on icon "Previous image" at bounding box center [112, 244] width 2 height 4
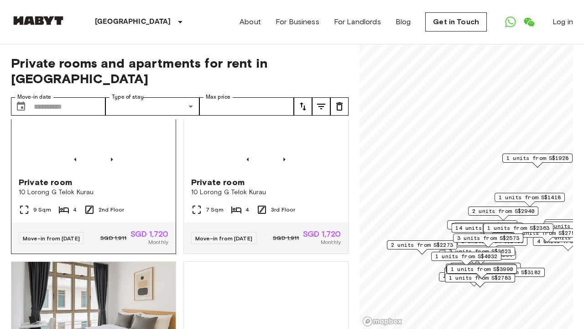
scroll to position [1682, 0]
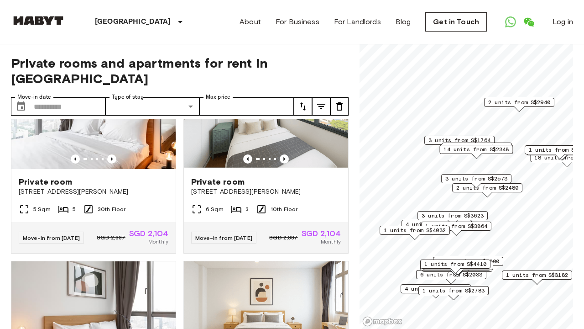
click at [477, 138] on span "3 units from S$1764" at bounding box center [460, 140] width 62 height 8
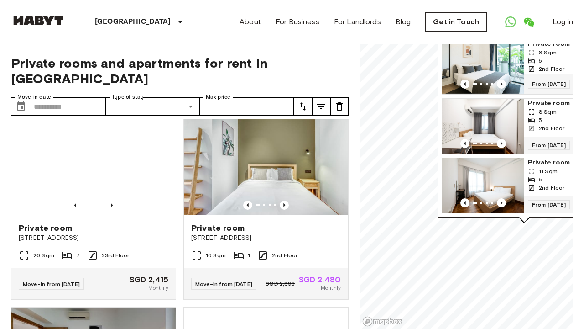
scroll to position [3097, 0]
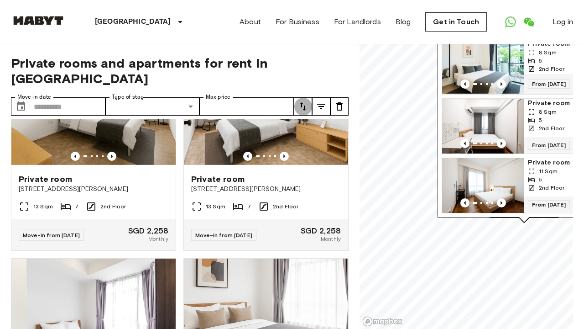
click at [303, 110] on icon "tune" at bounding box center [303, 106] width 11 height 11
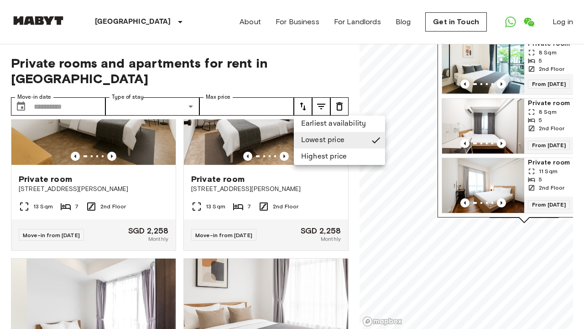
click at [327, 153] on li "Highest price" at bounding box center [339, 156] width 91 height 16
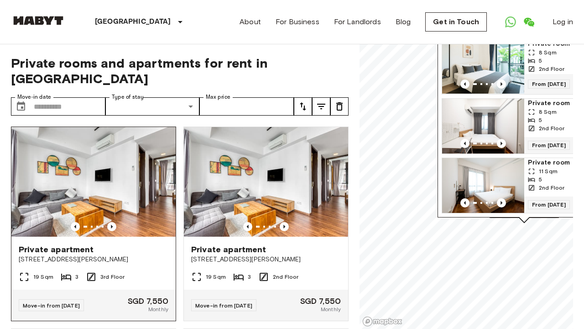
click at [92, 180] on img at bounding box center [93, 182] width 164 height 110
click at [102, 182] on img at bounding box center [93, 182] width 164 height 110
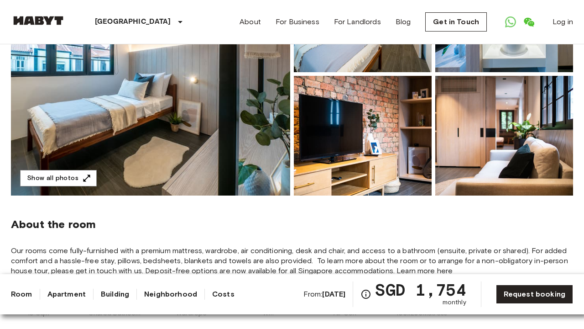
scroll to position [172, 0]
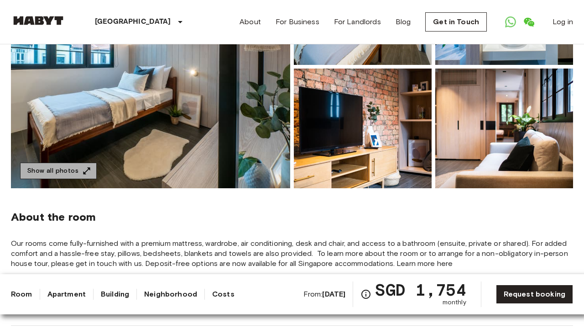
click at [84, 171] on icon "button" at bounding box center [87, 170] width 7 height 7
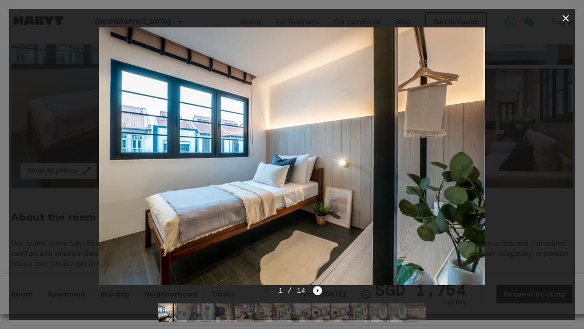
click at [315, 291] on icon "Next image" at bounding box center [317, 290] width 9 height 9
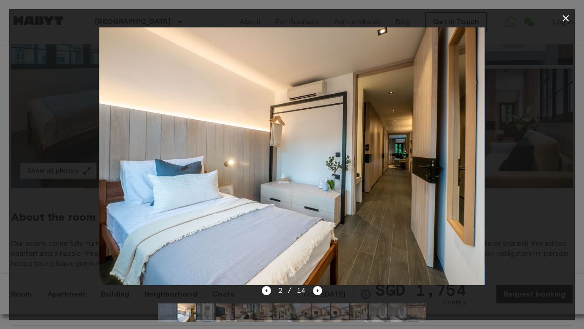
click at [309, 291] on div "2 / 14" at bounding box center [292, 290] width 61 height 11
click at [313, 291] on icon "Next image" at bounding box center [317, 290] width 9 height 9
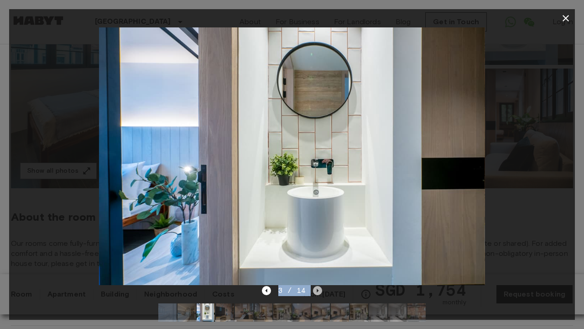
click at [313, 290] on icon "Next image" at bounding box center [317, 290] width 9 height 9
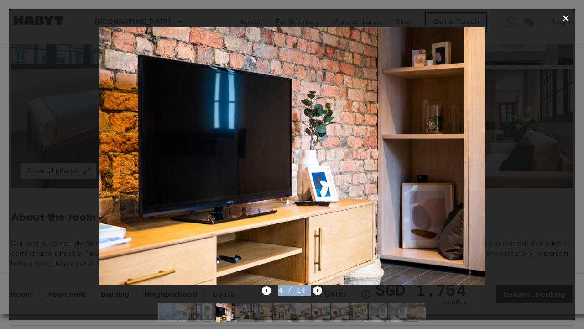
click at [313, 290] on icon "Next image" at bounding box center [317, 290] width 9 height 9
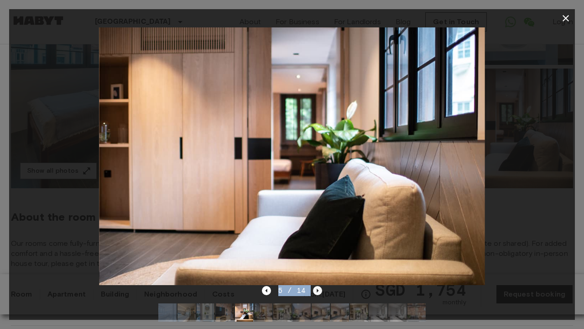
click at [314, 290] on icon "Next image" at bounding box center [317, 290] width 9 height 9
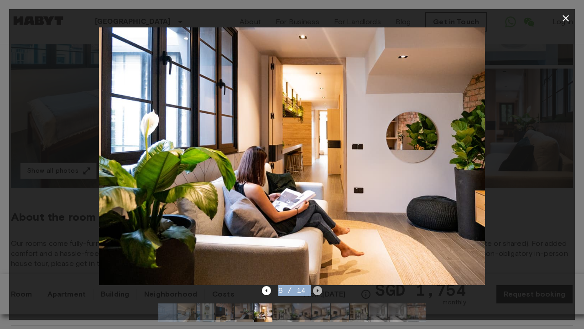
click at [314, 290] on icon "Next image" at bounding box center [317, 290] width 9 height 9
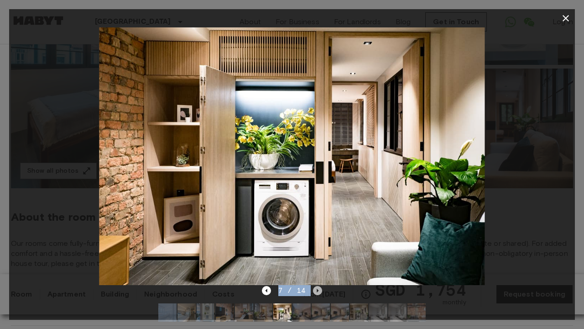
click at [319, 291] on icon "Next image" at bounding box center [317, 290] width 9 height 9
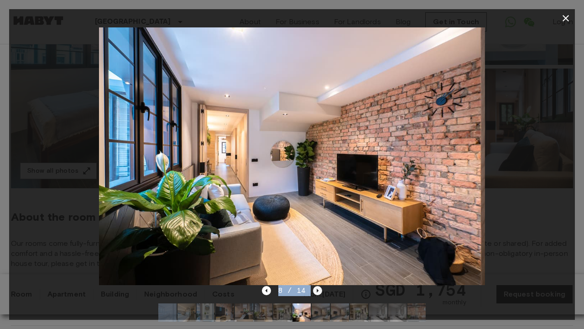
click at [320, 286] on icon "Next image" at bounding box center [317, 290] width 9 height 9
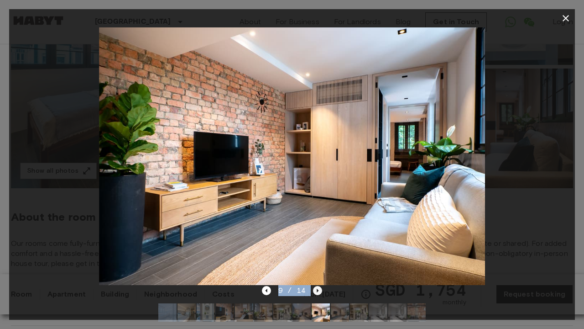
click at [321, 288] on icon "Next image" at bounding box center [317, 290] width 9 height 9
click at [524, 160] on div at bounding box center [292, 155] width 566 height 257
click at [564, 19] on icon "button" at bounding box center [566, 18] width 11 height 11
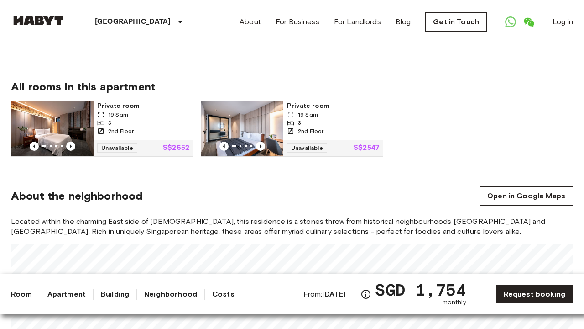
scroll to position [441, 0]
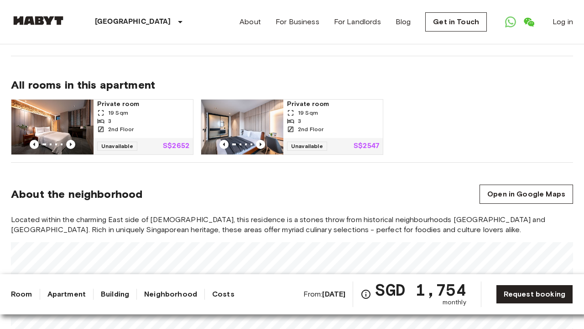
click at [47, 115] on img at bounding box center [52, 127] width 82 height 55
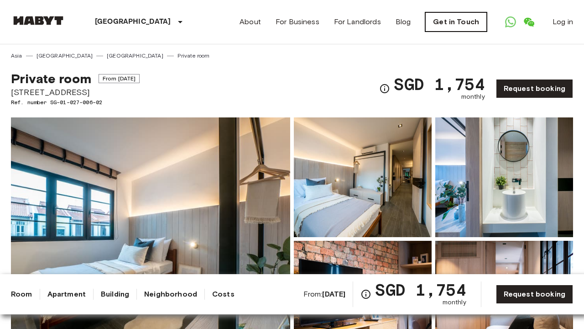
scroll to position [0, 0]
